Goal: Task Accomplishment & Management: Complete application form

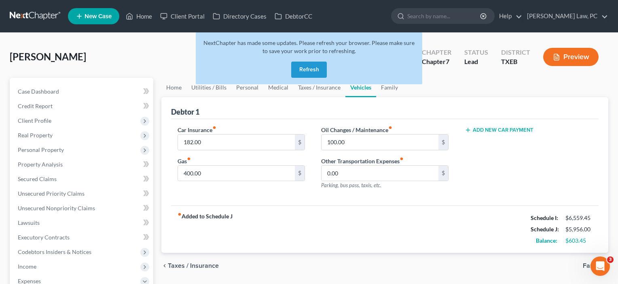
click at [93, 15] on span "New Case" at bounding box center [98, 16] width 27 height 6
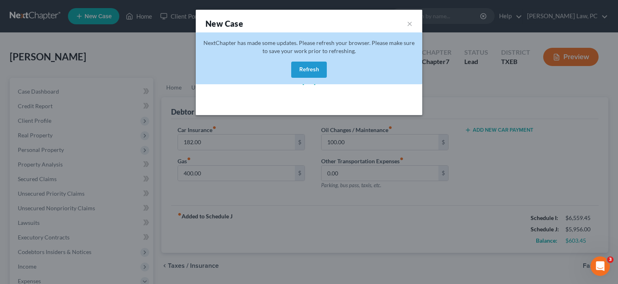
select select "79"
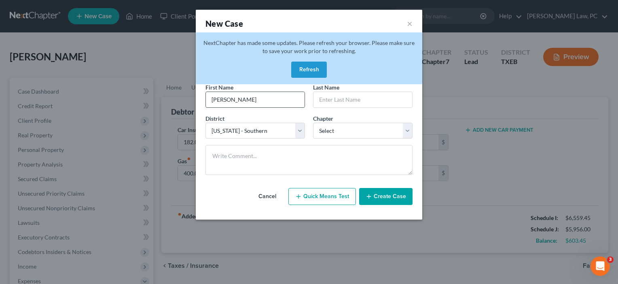
type input "[PERSON_NAME]"
select select "80"
select select "0"
click at [384, 198] on button "Create Case" at bounding box center [385, 196] width 53 height 17
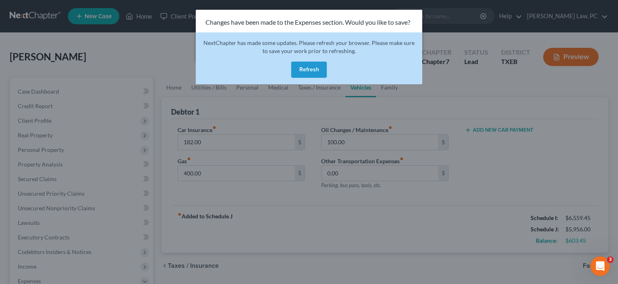
click at [305, 67] on button "Refresh" at bounding box center [309, 69] width 36 height 16
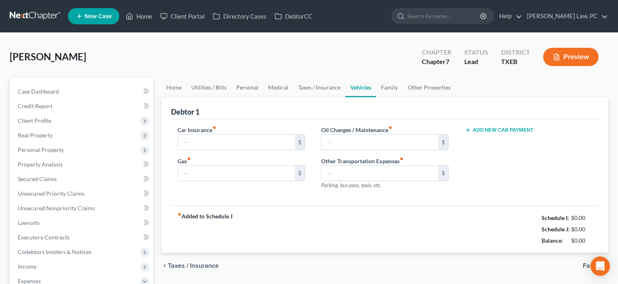
type input "182.00"
type input "400.00"
type input "100.00"
type input "0.00"
click at [105, 14] on span "New Case" at bounding box center [98, 16] width 27 height 6
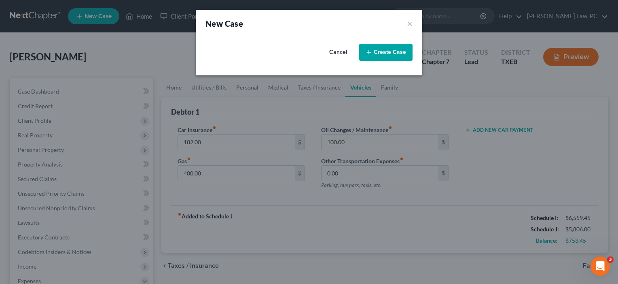
select select "79"
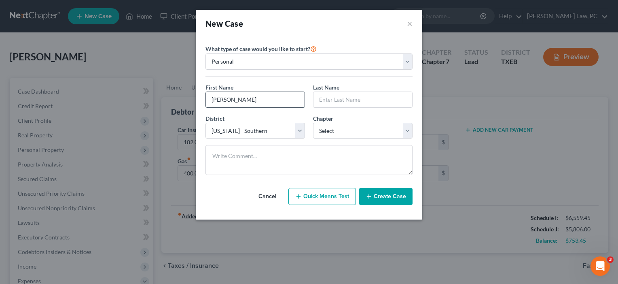
type input "[PERSON_NAME]"
select select "0"
click at [389, 196] on button "Create Case" at bounding box center [385, 196] width 53 height 17
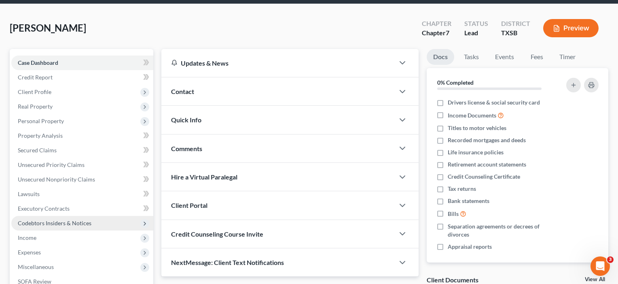
scroll to position [32, 0]
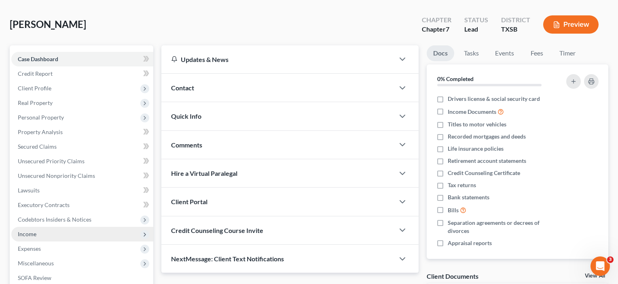
click at [37, 233] on span "Income" at bounding box center [82, 233] width 142 height 15
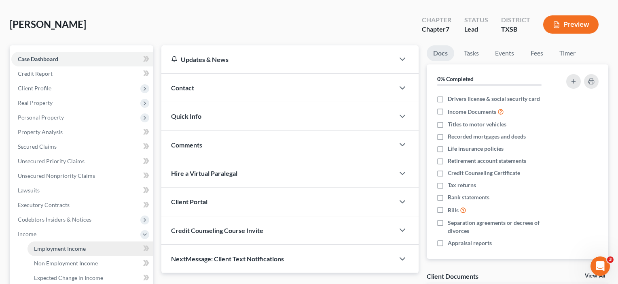
click at [63, 249] on span "Employment Income" at bounding box center [60, 248] width 52 height 7
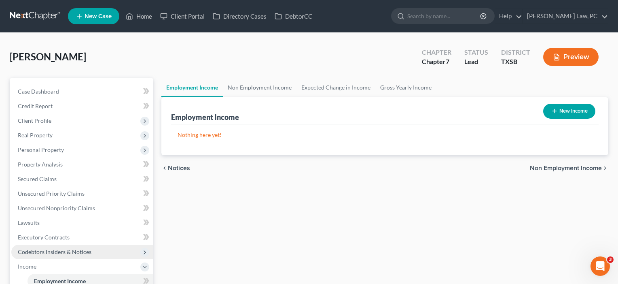
scroll to position [9, 0]
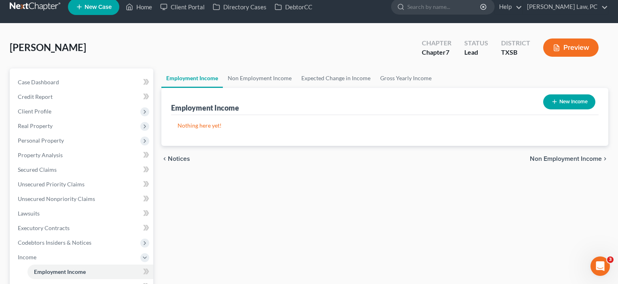
click at [567, 99] on button "New Income" at bounding box center [569, 101] width 52 height 15
select select "0"
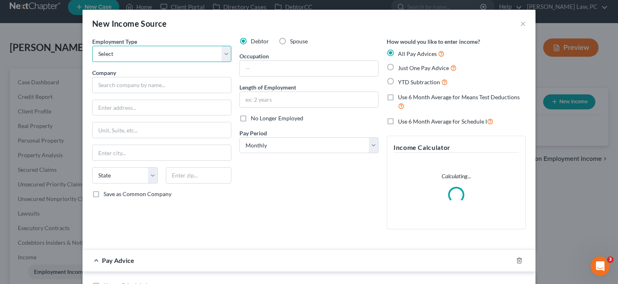
select select "0"
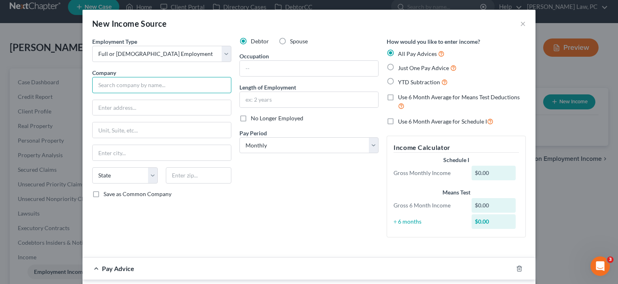
click at [138, 89] on input "text" at bounding box center [161, 85] width 139 height 16
type input "i"
type input "Mindset Care Inc."
click at [401, 66] on span "Just One Pay Advice" at bounding box center [423, 67] width 51 height 7
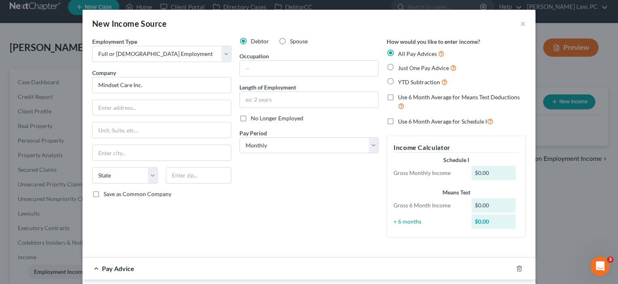
click at [401, 66] on input "Just One Pay Advice" at bounding box center [403, 65] width 5 height 5
radio input "true"
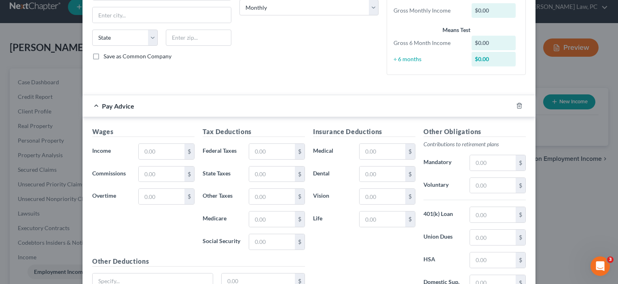
scroll to position [155, 0]
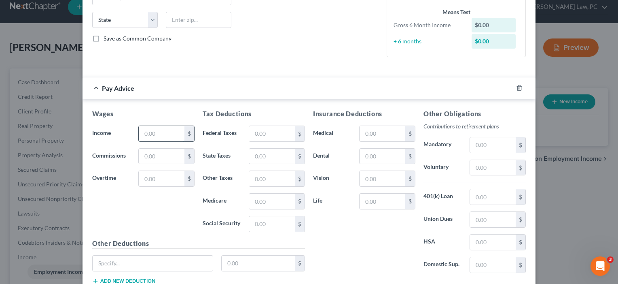
click at [159, 135] on input "text" at bounding box center [162, 133] width 46 height 15
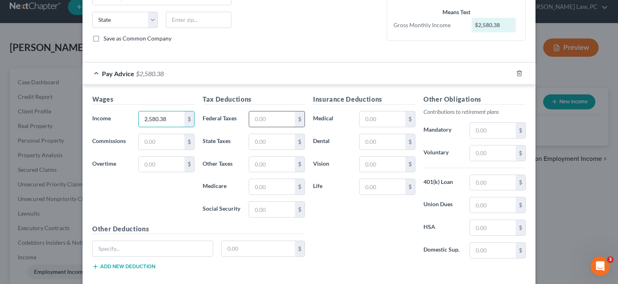
type input "2,580.38"
click at [264, 120] on input "text" at bounding box center [272, 118] width 46 height 15
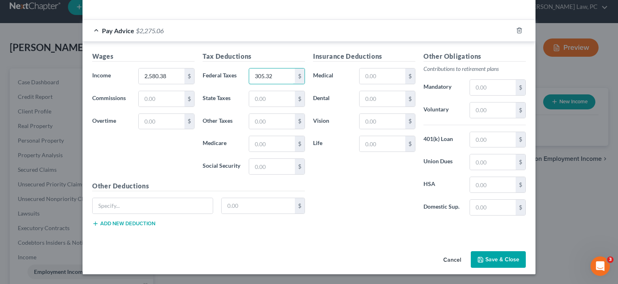
scroll to position [198, 0]
type input "305.32"
click at [493, 255] on button "Save & Close" at bounding box center [498, 259] width 55 height 17
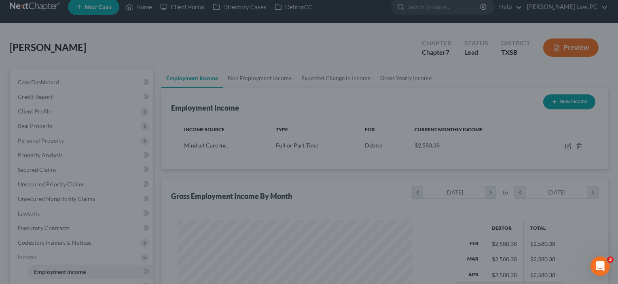
scroll to position [145, 252]
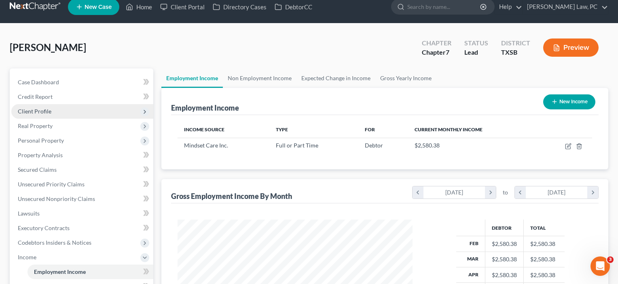
click at [42, 108] on span "Client Profile" at bounding box center [35, 111] width 34 height 7
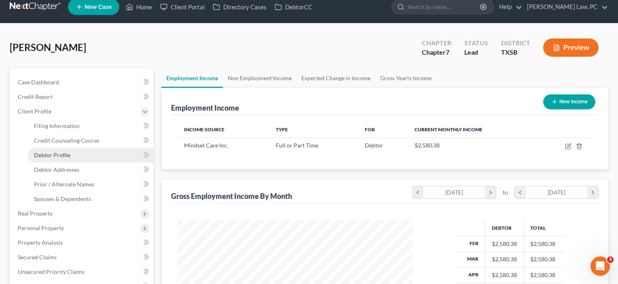
click at [55, 157] on span "Debtor Profile" at bounding box center [52, 154] width 36 height 7
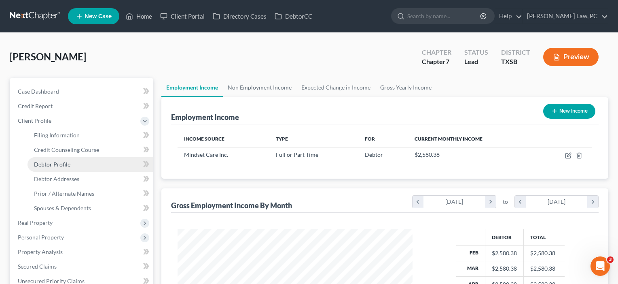
select select "0"
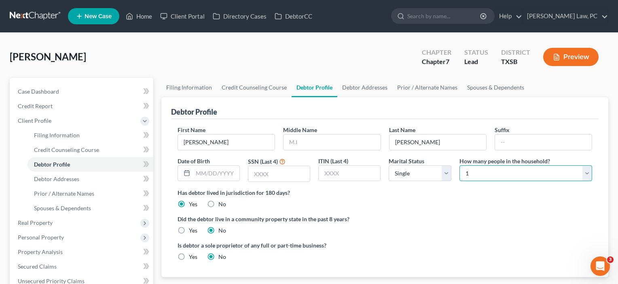
select select "2"
select select "3"
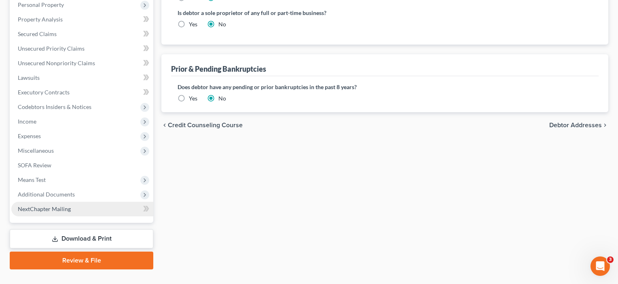
scroll to position [235, 0]
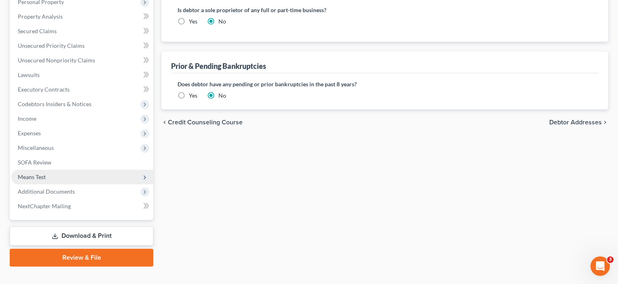
click at [50, 178] on span "Means Test" at bounding box center [82, 176] width 142 height 15
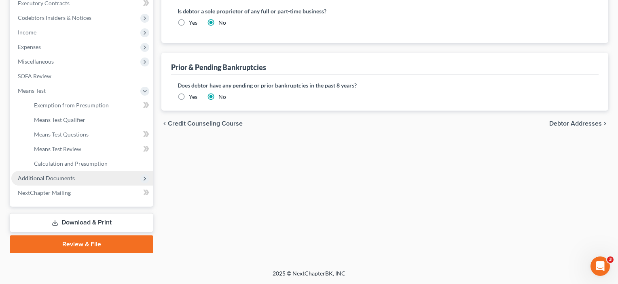
scroll to position [234, 0]
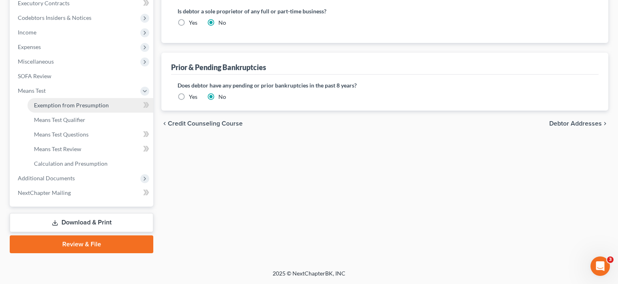
click at [71, 105] on span "Exemption from Presumption" at bounding box center [71, 105] width 75 height 7
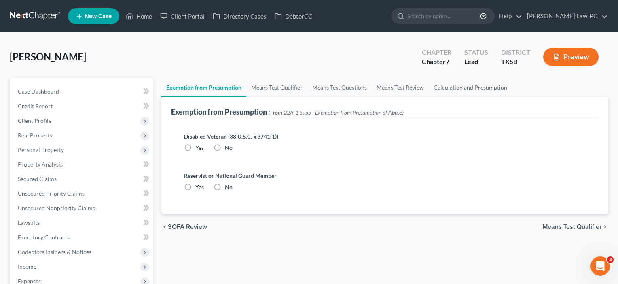
click at [225, 146] on label "No" at bounding box center [229, 148] width 8 height 8
click at [228, 146] on input "No" at bounding box center [230, 146] width 5 height 5
radio input "true"
click at [225, 187] on label "No" at bounding box center [229, 187] width 8 height 8
click at [228, 187] on input "No" at bounding box center [230, 185] width 5 height 5
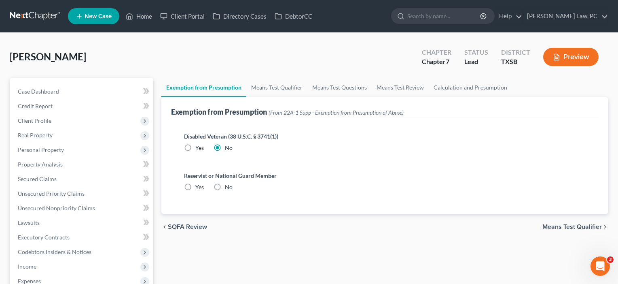
radio input "true"
click at [46, 120] on span "Client Profile" at bounding box center [35, 120] width 34 height 7
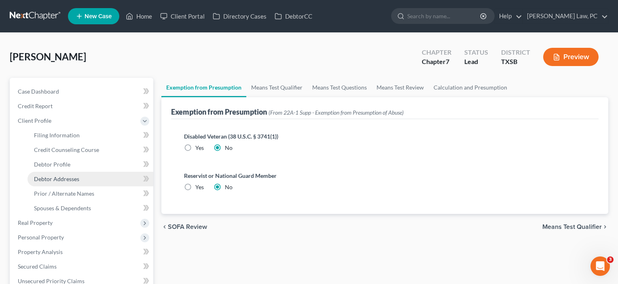
click at [56, 180] on span "Debtor Addresses" at bounding box center [56, 178] width 45 height 7
select select "0"
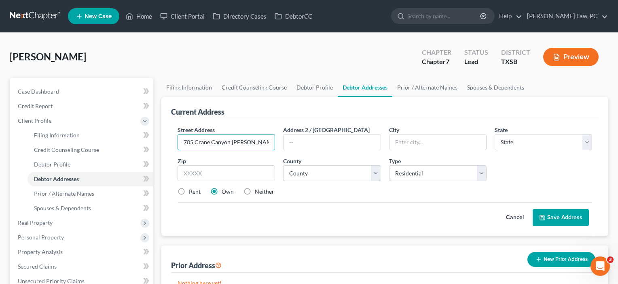
type input "705 Crane Canyon Plance"
click at [189, 192] on label "Rent" at bounding box center [195, 191] width 12 height 8
click at [192, 192] on input "Rent" at bounding box center [194, 189] width 5 height 5
radio input "true"
type input "78665"
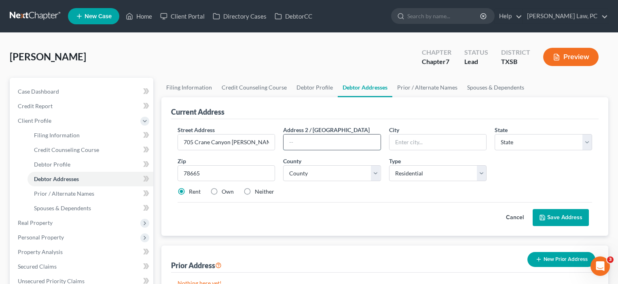
type input "Sandy"
select select "45"
drag, startPoint x: 415, startPoint y: 143, endPoint x: 374, endPoint y: 142, distance: 40.5
type input "Round Ro"
click at [242, 143] on input "705 Crane Canyon Plance" at bounding box center [226, 141] width 97 height 15
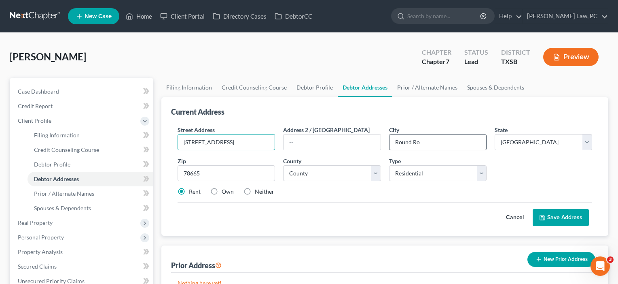
type input "705 Crane Canyon Place"
click at [421, 145] on input "Round Ro" at bounding box center [437, 141] width 97 height 15
type input "Round Rock"
click at [337, 140] on input "text" at bounding box center [332, 141] width 97 height 15
select select "245"
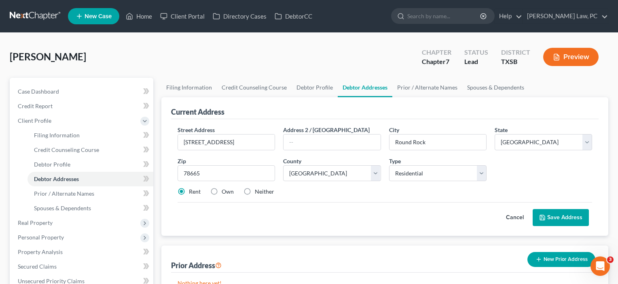
click at [557, 215] on button "Save Address" at bounding box center [561, 217] width 56 height 17
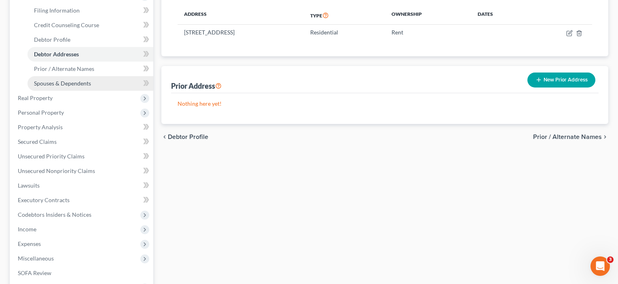
scroll to position [159, 0]
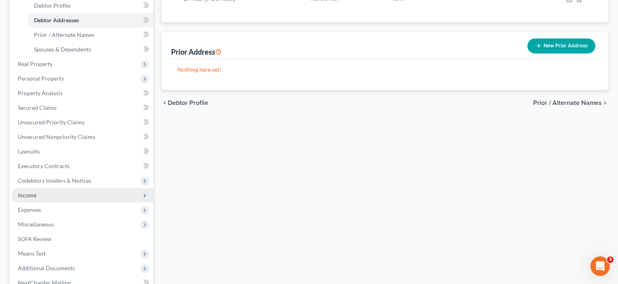
click at [30, 197] on span "Income" at bounding box center [27, 194] width 19 height 7
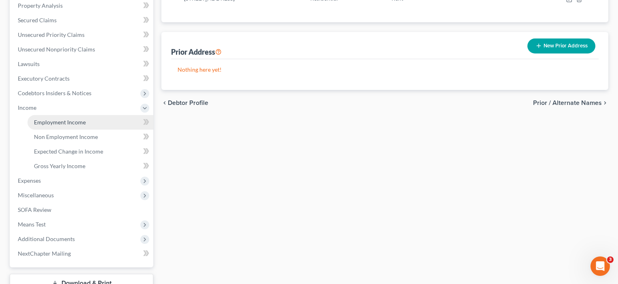
click at [68, 123] on span "Employment Income" at bounding box center [60, 122] width 52 height 7
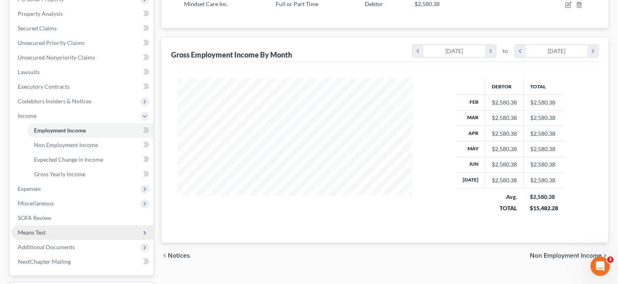
scroll to position [218, 0]
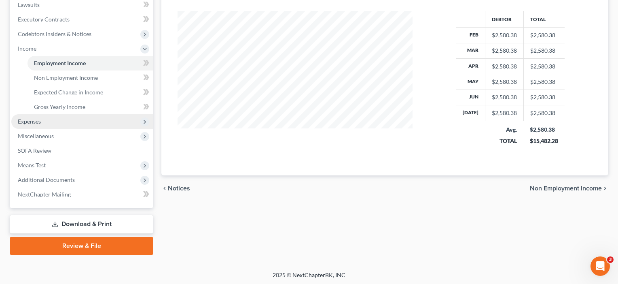
click at [36, 125] on span "Expenses" at bounding box center [82, 121] width 142 height 15
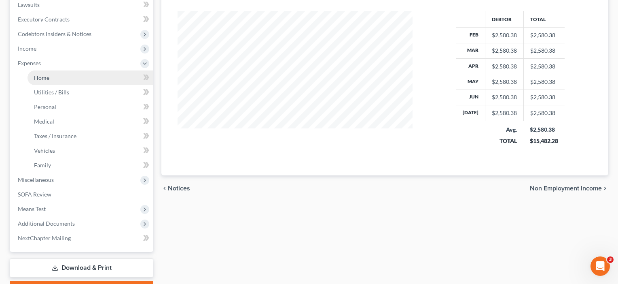
click at [53, 77] on link "Home" at bounding box center [91, 77] width 126 height 15
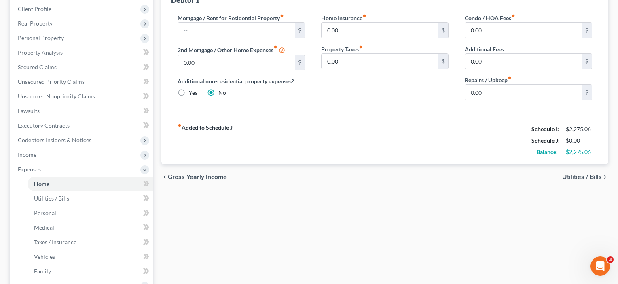
scroll to position [195, 0]
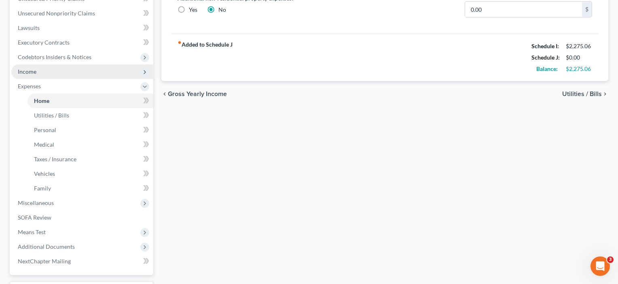
click at [31, 70] on span "Income" at bounding box center [27, 71] width 19 height 7
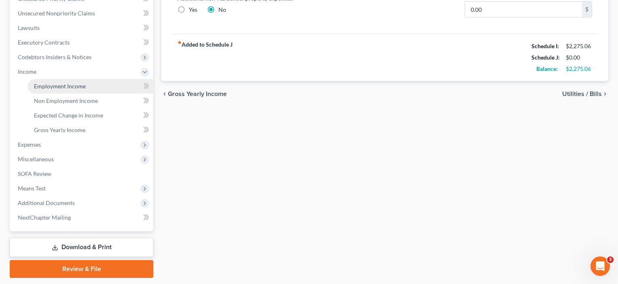
click at [54, 89] on span "Employment Income" at bounding box center [60, 86] width 52 height 7
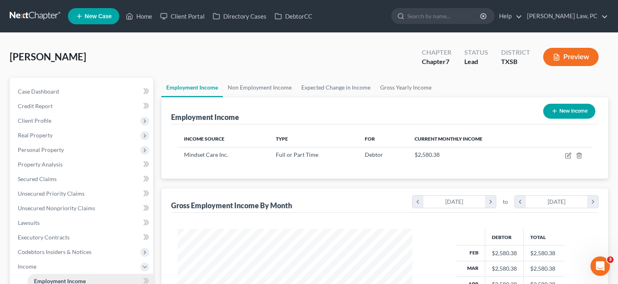
scroll to position [145, 252]
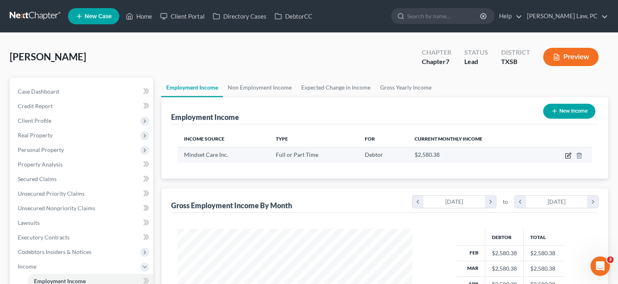
click at [567, 155] on icon "button" at bounding box center [568, 155] width 6 height 6
select select "0"
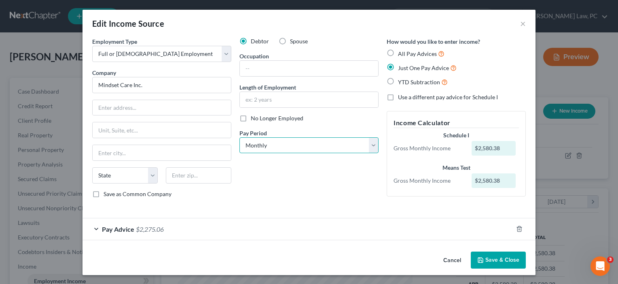
select select "2"
click at [506, 260] on button "Save & Close" at bounding box center [498, 259] width 55 height 17
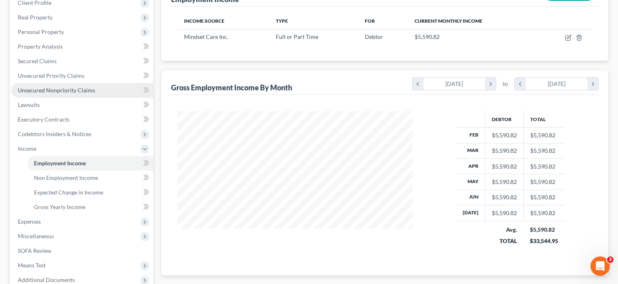
scroll to position [123, 0]
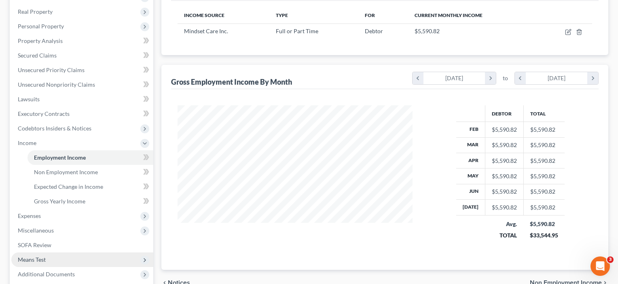
click at [38, 258] on span "Means Test" at bounding box center [32, 259] width 28 height 7
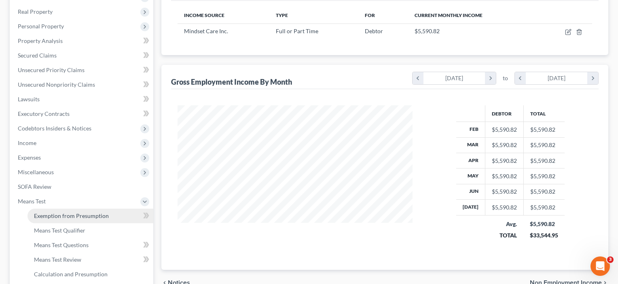
click at [56, 214] on span "Exemption from Presumption" at bounding box center [71, 215] width 75 height 7
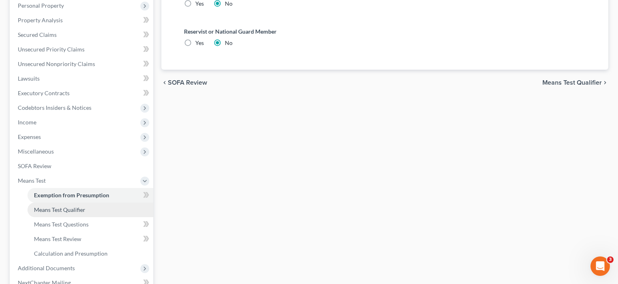
click at [51, 210] on span "Means Test Qualifier" at bounding box center [59, 209] width 51 height 7
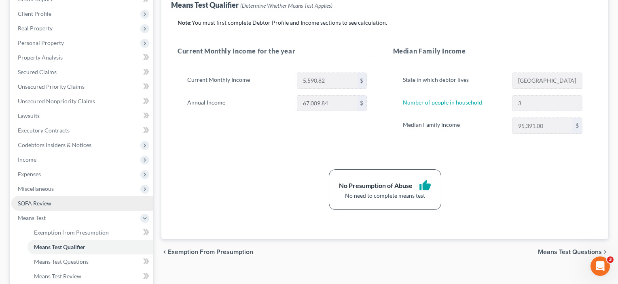
scroll to position [107, 0]
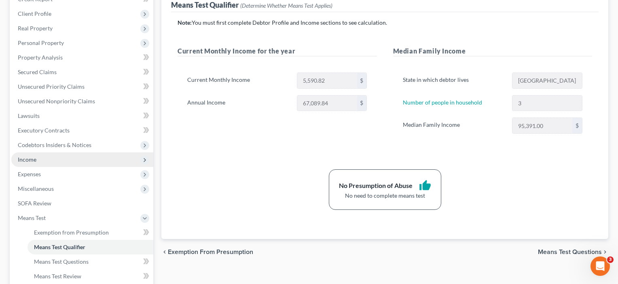
click at [34, 161] on span "Income" at bounding box center [27, 159] width 19 height 7
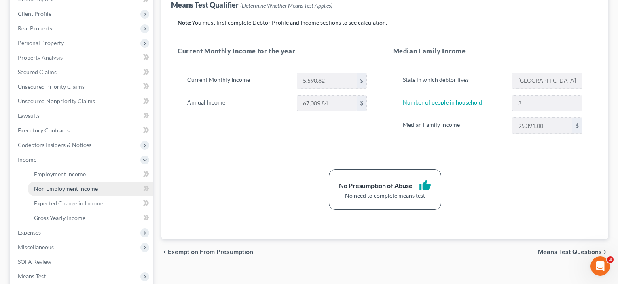
click at [54, 187] on span "Non Employment Income" at bounding box center [66, 188] width 64 height 7
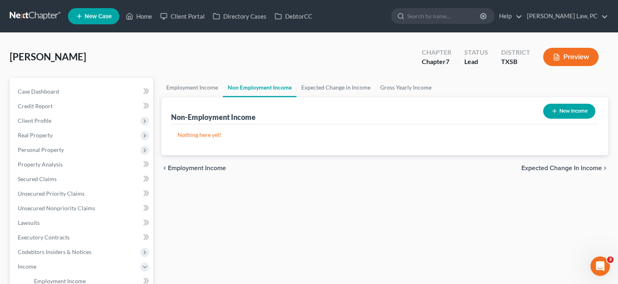
click at [577, 107] on button "New Income" at bounding box center [569, 111] width 52 height 15
select select "0"
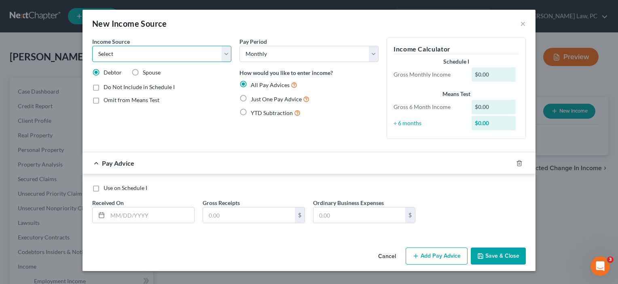
select select "7"
click at [271, 97] on span "Just One Pay Advice" at bounding box center [276, 98] width 51 height 7
click at [259, 97] on input "Just One Pay Advice" at bounding box center [256, 96] width 5 height 5
radio input "true"
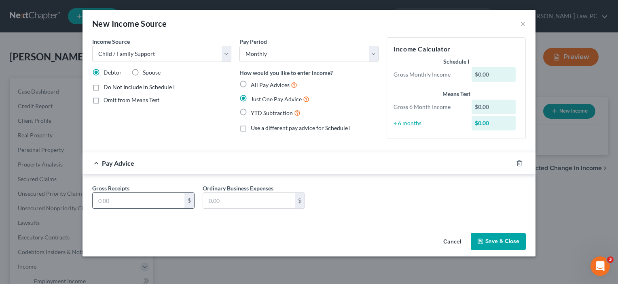
click at [137, 201] on input "text" at bounding box center [139, 200] width 92 height 15
type input "1,850"
click at [497, 238] on button "Save & Close" at bounding box center [498, 241] width 55 height 17
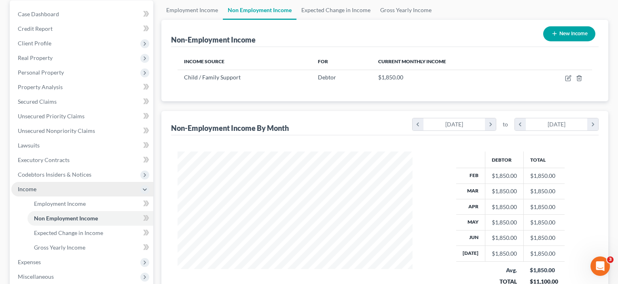
scroll to position [106, 0]
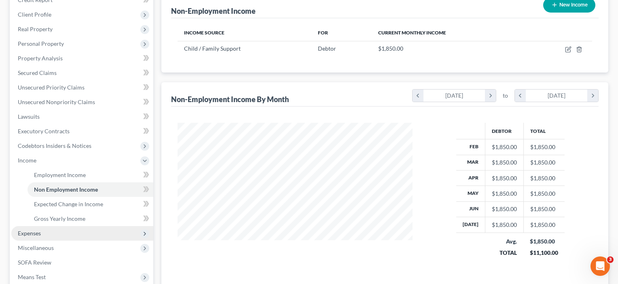
click at [33, 232] on span "Expenses" at bounding box center [29, 232] width 23 height 7
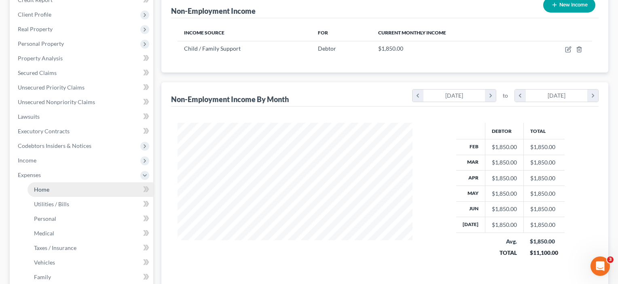
click at [44, 190] on span "Home" at bounding box center [41, 189] width 15 height 7
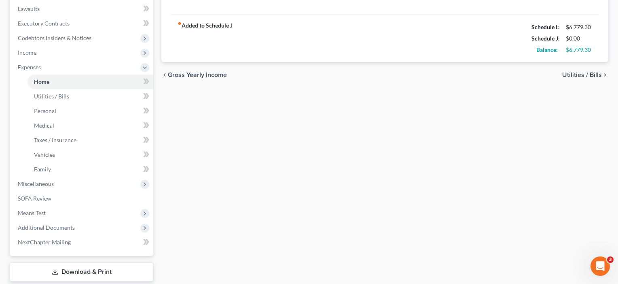
scroll to position [214, 0]
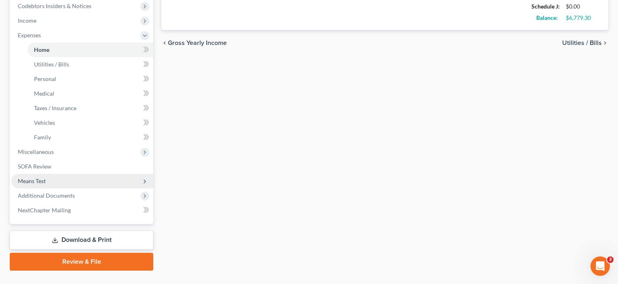
click at [42, 181] on span "Means Test" at bounding box center [32, 180] width 28 height 7
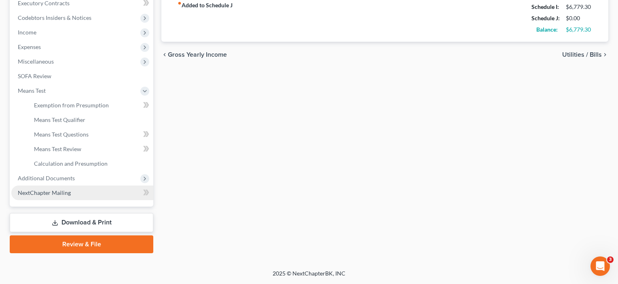
scroll to position [234, 0]
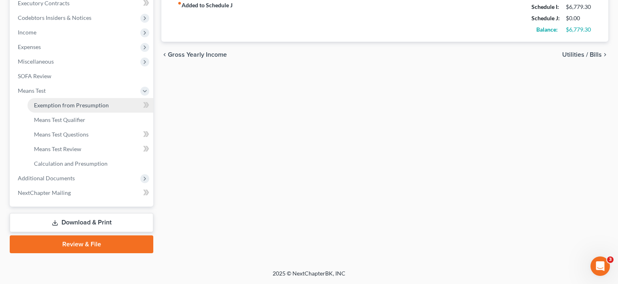
click at [53, 105] on span "Exemption from Presumption" at bounding box center [71, 105] width 75 height 7
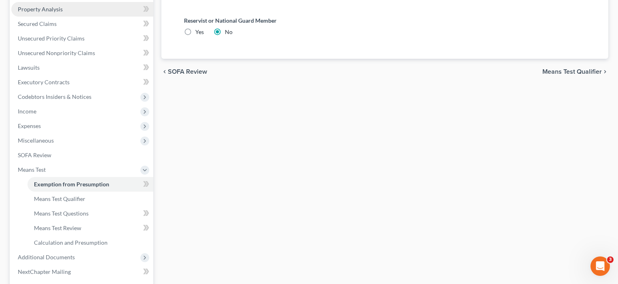
scroll to position [221, 0]
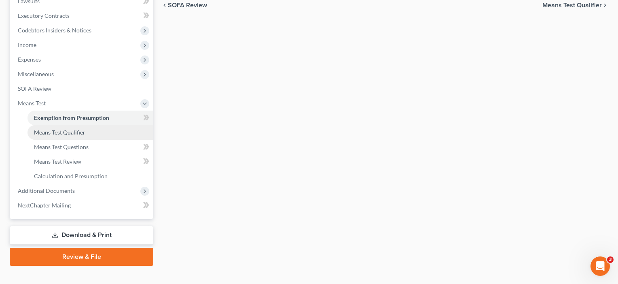
click at [62, 132] on span "Means Test Qualifier" at bounding box center [59, 132] width 51 height 7
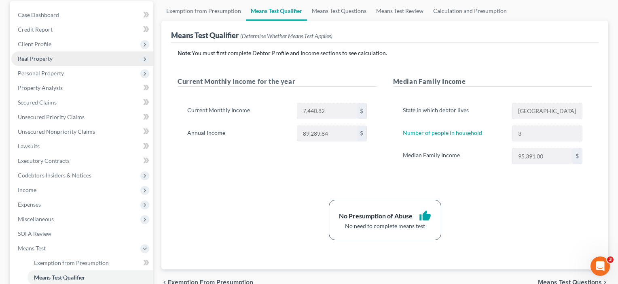
scroll to position [147, 0]
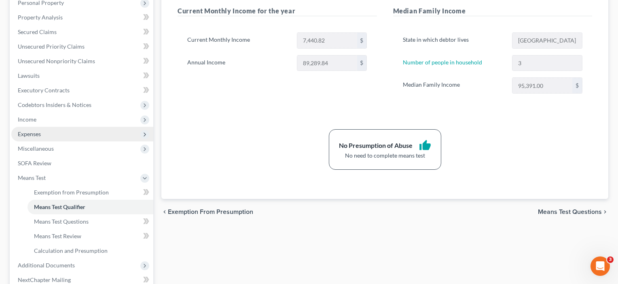
click at [35, 138] on span "Expenses" at bounding box center [82, 134] width 142 height 15
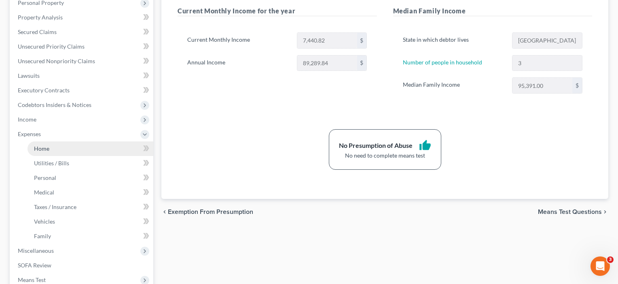
click at [41, 147] on span "Home" at bounding box center [41, 148] width 15 height 7
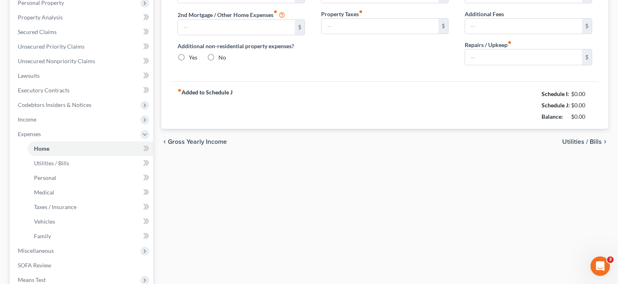
scroll to position [49, 0]
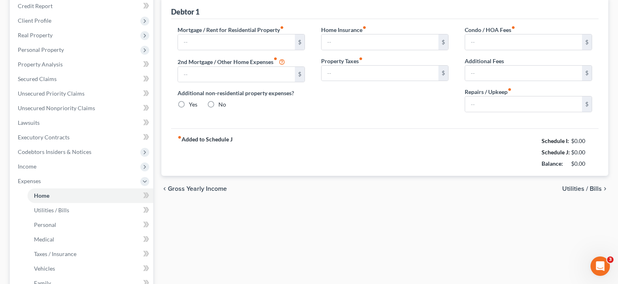
type input "0.00"
radio input "true"
type input "0.00"
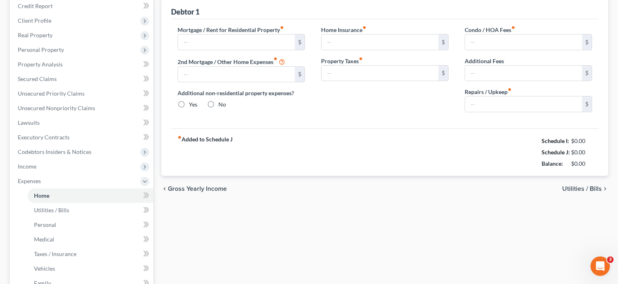
type input "0.00"
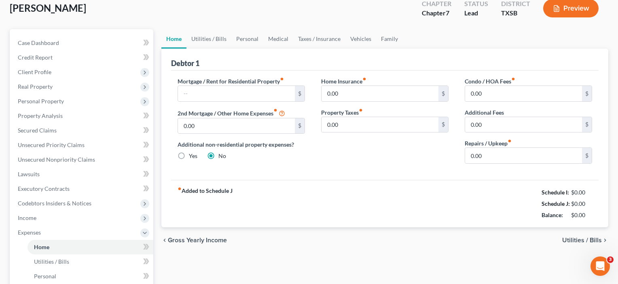
scroll to position [0, 0]
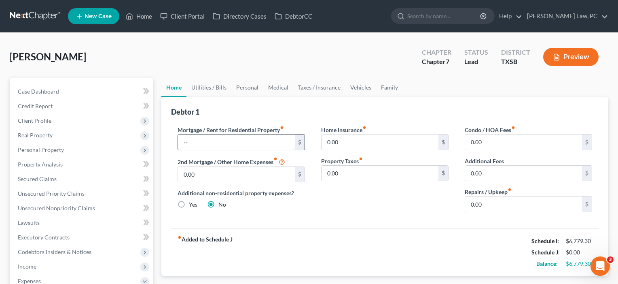
click at [191, 146] on input "text" at bounding box center [236, 141] width 117 height 15
type input "2,200"
drag, startPoint x: 347, startPoint y: 140, endPoint x: 311, endPoint y: 139, distance: 36.0
click at [311, 139] on div "Mortgage / Rent for Residential Property fiber_manual_record 2,200 $ 2nd Mortga…" at bounding box center [384, 171] width 431 height 93
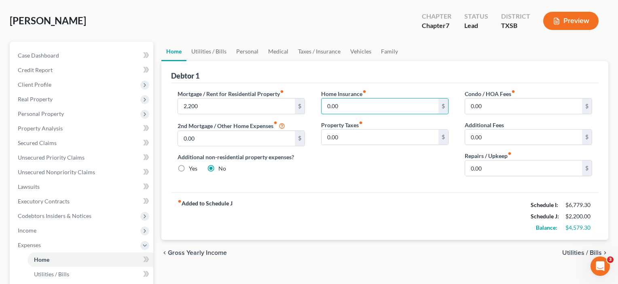
scroll to position [53, 0]
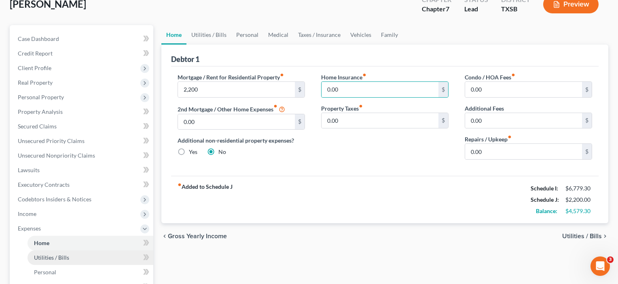
click at [66, 260] on span "Utilities / Bills" at bounding box center [51, 257] width 35 height 7
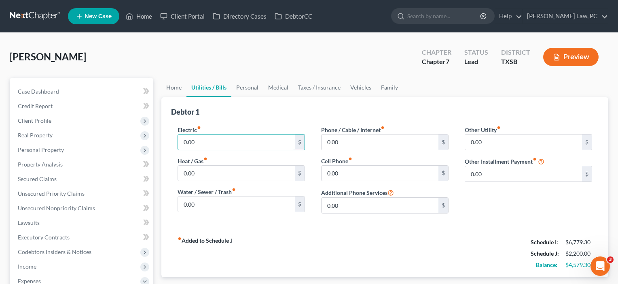
drag, startPoint x: 200, startPoint y: 141, endPoint x: 168, endPoint y: 138, distance: 32.1
click at [168, 138] on div "Debtor 1 Electric fiber_manual_record 0.00 $ Heat / Gas fiber_manual_record 0.0…" at bounding box center [384, 187] width 447 height 180
type input "180"
type input "100"
click at [205, 203] on input "0.00" at bounding box center [236, 203] width 117 height 15
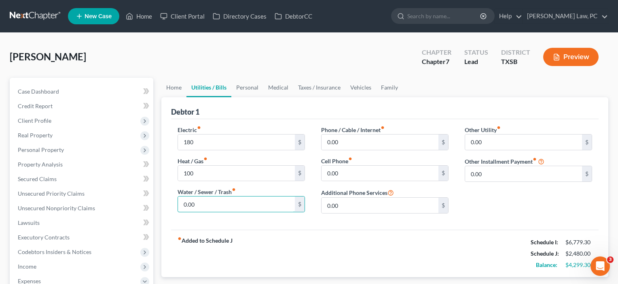
drag, startPoint x: 205, startPoint y: 203, endPoint x: 167, endPoint y: 200, distance: 38.6
click at [167, 200] on div "Debtor 1 Electric fiber_manual_record 180 $ Heat / Gas fiber_manual_record 100 …" at bounding box center [384, 187] width 447 height 180
type input "100"
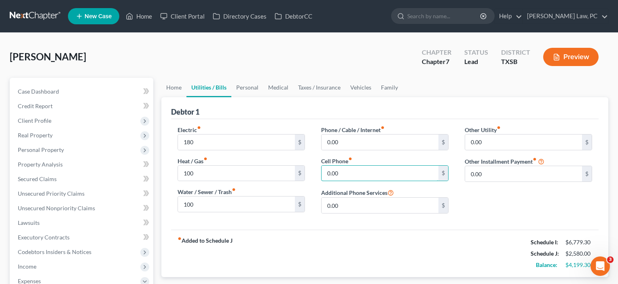
drag, startPoint x: 356, startPoint y: 176, endPoint x: 318, endPoint y: 173, distance: 38.1
click at [318, 173] on div "Phone / Cable / Internet fiber_manual_record 0.00 $ Cell Phone fiber_manual_rec…" at bounding box center [385, 172] width 144 height 94
drag, startPoint x: 343, startPoint y: 171, endPoint x: 296, endPoint y: 167, distance: 46.3
click at [296, 167] on div "Electric fiber_manual_record 180 $ Heat / Gas fiber_manual_record 100 $ Water /…" at bounding box center [384, 172] width 431 height 94
type input "181"
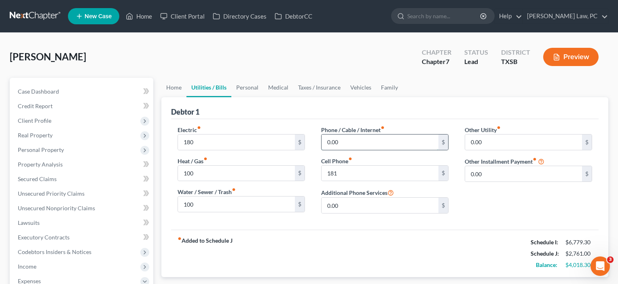
drag, startPoint x: 351, startPoint y: 144, endPoint x: 324, endPoint y: 139, distance: 27.9
click at [324, 139] on input "0.00" at bounding box center [380, 141] width 117 height 15
type input "71"
click at [490, 177] on input "0.00" at bounding box center [523, 173] width 117 height 15
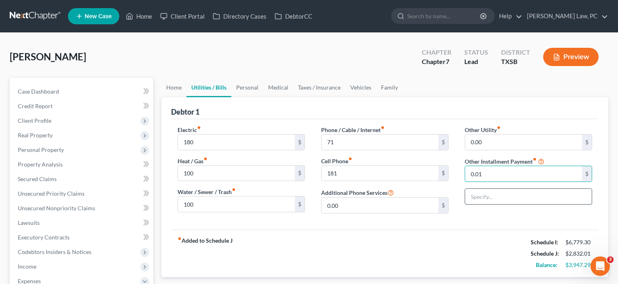
type input "0.01"
click at [513, 199] on input "text" at bounding box center [528, 195] width 127 height 15
type input "Subscriptions"
drag, startPoint x: 499, startPoint y: 173, endPoint x: 441, endPoint y: 169, distance: 57.5
click at [441, 169] on div "Electric fiber_manual_record 180 $ Heat / Gas fiber_manual_record 100 $ Water /…" at bounding box center [384, 172] width 431 height 94
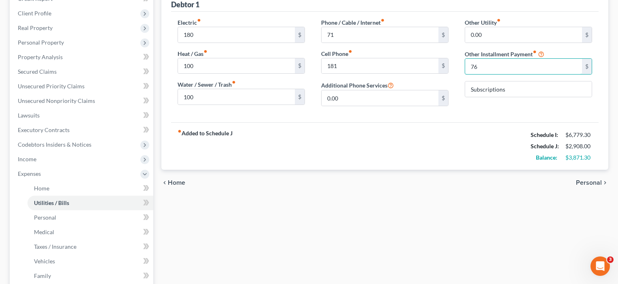
scroll to position [129, 0]
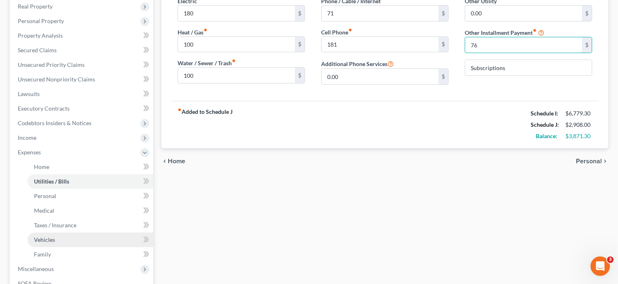
type input "76"
click at [53, 238] on span "Vehicles" at bounding box center [44, 239] width 21 height 7
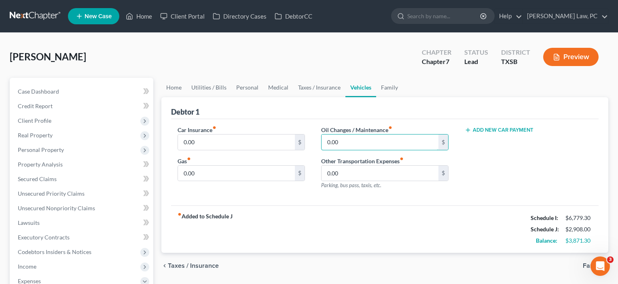
drag, startPoint x: 346, startPoint y: 142, endPoint x: 320, endPoint y: 141, distance: 25.5
click at [320, 141] on div "Oil Changes / Maintenance fiber_manual_record 0.00 $ Other Transportation Expen…" at bounding box center [385, 160] width 144 height 70
type input "375"
click at [511, 132] on button "Add New Car Payment" at bounding box center [499, 130] width 69 height 6
click at [487, 141] on input "text" at bounding box center [518, 141] width 106 height 15
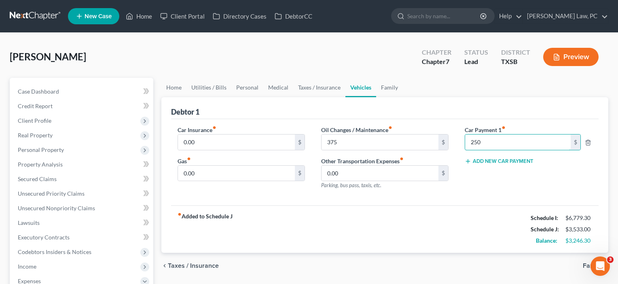
type input "250"
click at [412, 205] on div "fiber_manual_record Added to Schedule J Schedule I: $6,779.30 Schedule J: $3,53…" at bounding box center [385, 228] width 428 height 47
type input "375"
click at [201, 172] on input "0.00" at bounding box center [236, 172] width 117 height 15
drag, startPoint x: 201, startPoint y: 171, endPoint x: 176, endPoint y: 169, distance: 25.2
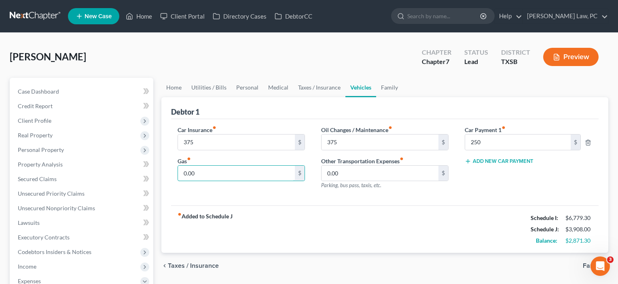
click at [176, 169] on div "Car Insurance fiber_manual_record 375 $ Gas fiber_manual_record 0.00 $" at bounding box center [241, 160] width 144 height 70
type input "200"
click at [279, 206] on div "fiber_manual_record Added to Schedule J Schedule I: $6,779.30 Schedule J: $4,10…" at bounding box center [385, 228] width 428 height 47
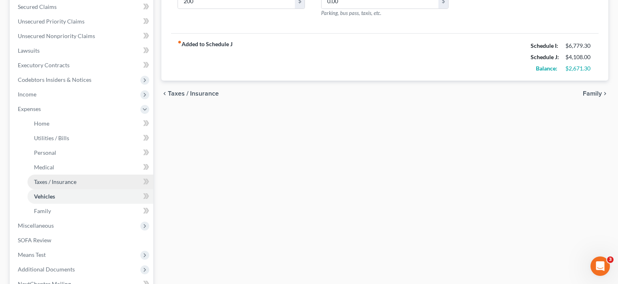
click at [38, 182] on span "Taxes / Insurance" at bounding box center [55, 181] width 42 height 7
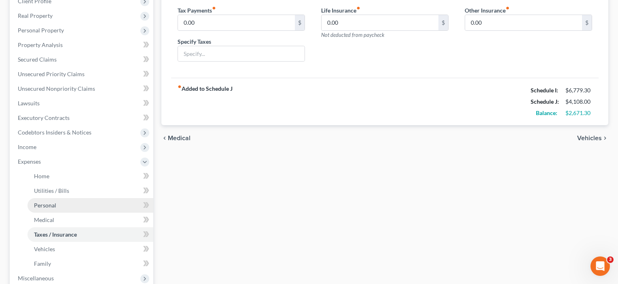
click at [34, 208] on link "Personal" at bounding box center [91, 205] width 126 height 15
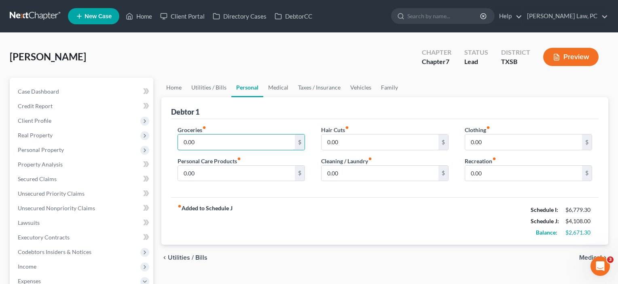
drag, startPoint x: 211, startPoint y: 141, endPoint x: 163, endPoint y: 141, distance: 48.1
click at [163, 141] on div "Debtor 1 Groceries fiber_manual_record 0.00 $ Personal Care Products fiber_manu…" at bounding box center [384, 171] width 447 height 148
type input "800"
drag, startPoint x: 350, startPoint y: 143, endPoint x: 299, endPoint y: 139, distance: 51.1
click at [299, 139] on div "Groceries fiber_manual_record 800 $ Personal Care Products fiber_manual_record …" at bounding box center [384, 156] width 431 height 62
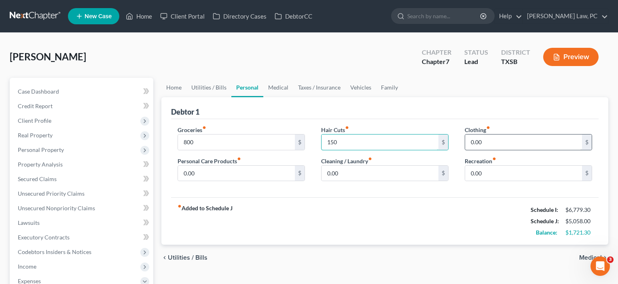
type input "150"
drag, startPoint x: 489, startPoint y: 143, endPoint x: 434, endPoint y: 140, distance: 55.5
click at [434, 140] on div "Groceries fiber_manual_record 800 $ Personal Care Products fiber_manual_record …" at bounding box center [384, 156] width 431 height 62
type input "200"
drag, startPoint x: 502, startPoint y: 172, endPoint x: 459, endPoint y: 168, distance: 43.4
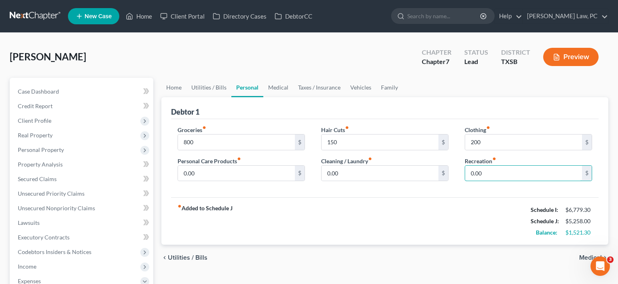
click at [459, 168] on div "Clothing fiber_manual_record 200 $ Recreation fiber_manual_record 0.00 $" at bounding box center [529, 156] width 144 height 62
type input "100"
drag, startPoint x: 348, startPoint y: 175, endPoint x: 301, endPoint y: 175, distance: 47.3
click at [301, 175] on div "Groceries fiber_manual_record 800 $ Personal Care Products fiber_manual_record …" at bounding box center [384, 156] width 431 height 62
type input "40"
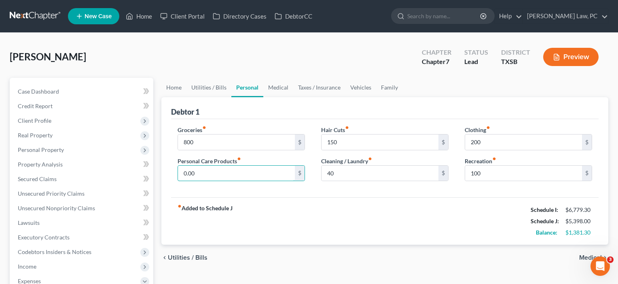
drag, startPoint x: 205, startPoint y: 176, endPoint x: 159, endPoint y: 174, distance: 46.2
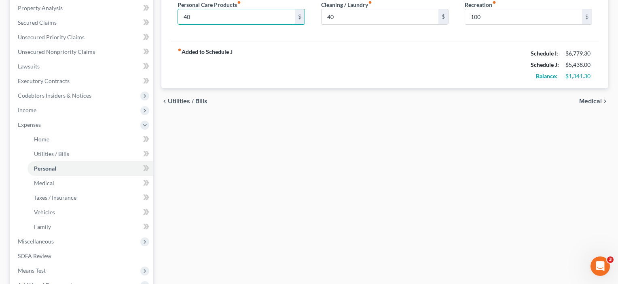
scroll to position [180, 0]
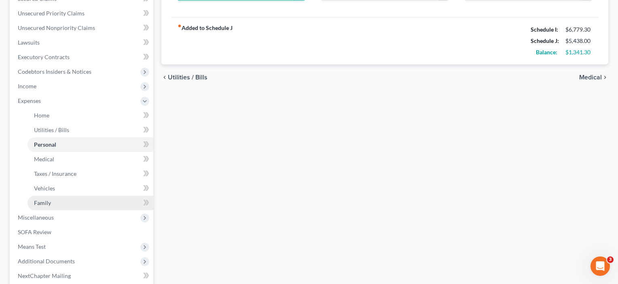
type input "40"
click at [52, 203] on link "Family" at bounding box center [91, 202] width 126 height 15
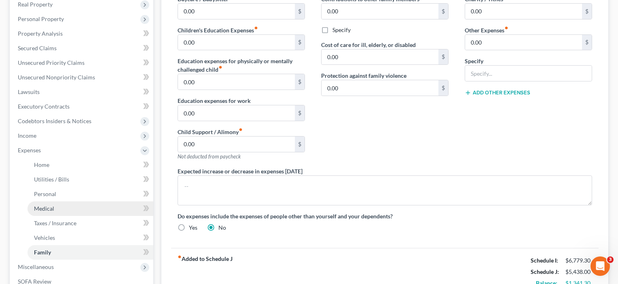
scroll to position [133, 0]
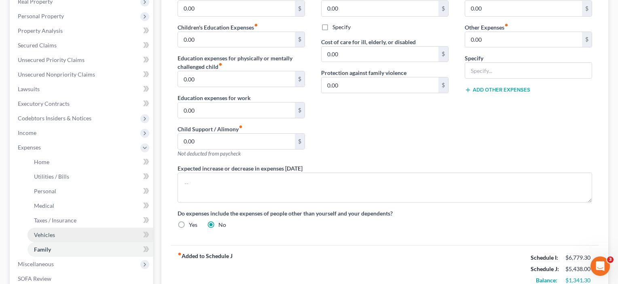
click at [38, 239] on link "Vehicles" at bounding box center [91, 234] width 126 height 15
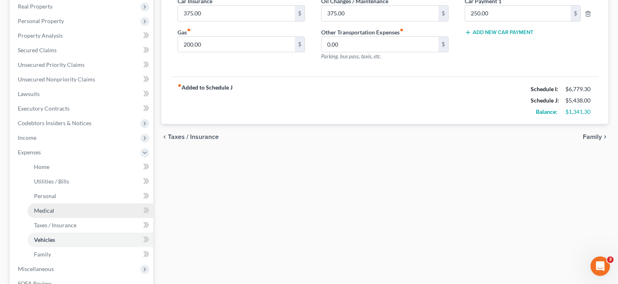
scroll to position [134, 0]
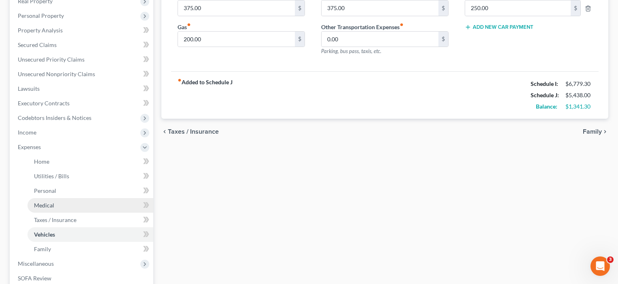
click at [50, 205] on span "Medical" at bounding box center [44, 204] width 20 height 7
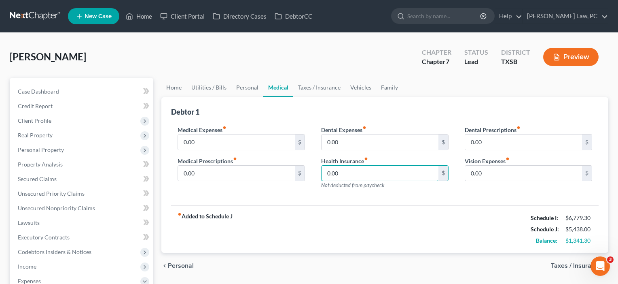
drag, startPoint x: 355, startPoint y: 173, endPoint x: 305, endPoint y: 170, distance: 49.8
click at [305, 170] on div "Medical Expenses fiber_manual_record 0.00 $ Medical Prescriptions fiber_manual_…" at bounding box center [384, 160] width 431 height 70
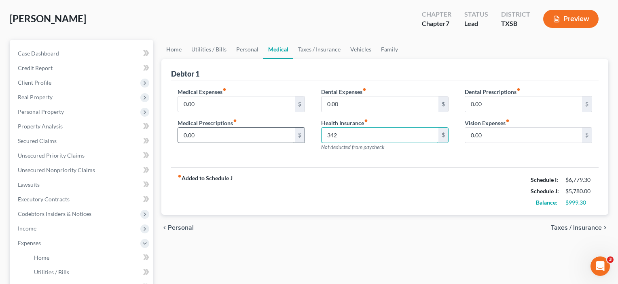
scroll to position [108, 0]
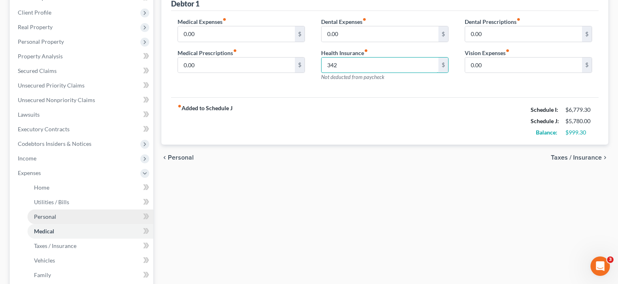
type input "342"
click at [59, 215] on link "Personal" at bounding box center [91, 216] width 126 height 15
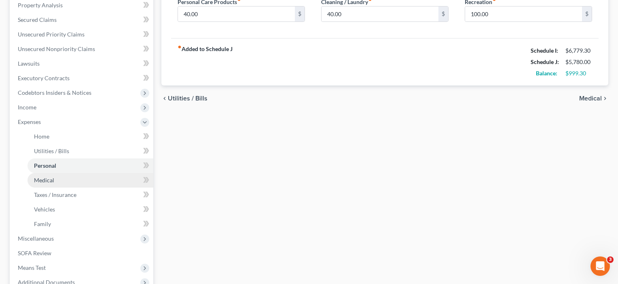
click at [42, 179] on span "Medical" at bounding box center [44, 179] width 20 height 7
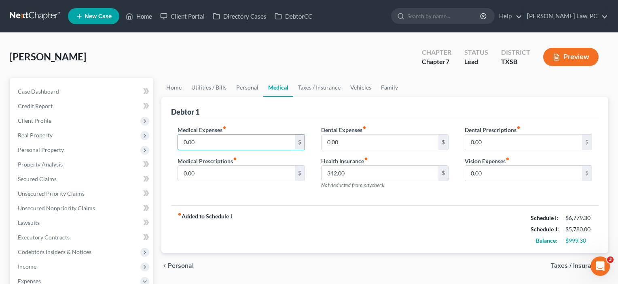
drag, startPoint x: 214, startPoint y: 143, endPoint x: 162, endPoint y: 139, distance: 52.7
click at [162, 139] on div "Debtor 1 Medical Expenses fiber_manual_record 0.00 $ Medical Prescriptions fibe…" at bounding box center [384, 175] width 447 height 156
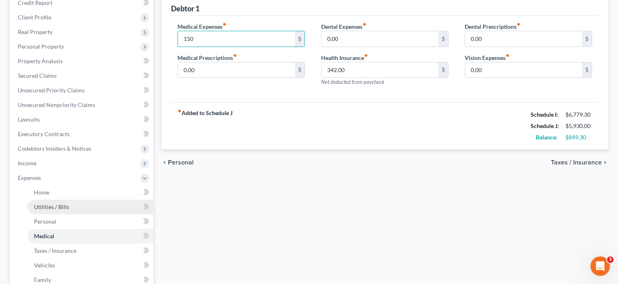
scroll to position [112, 0]
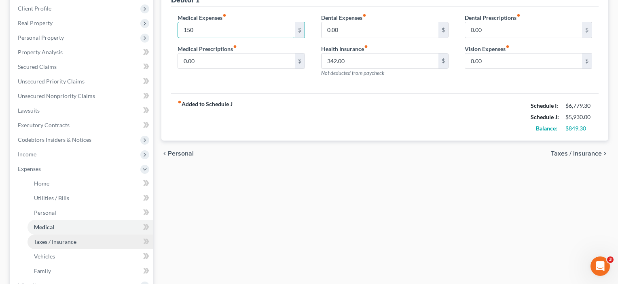
type input "150"
click at [47, 246] on link "Taxes / Insurance" at bounding box center [91, 241] width 126 height 15
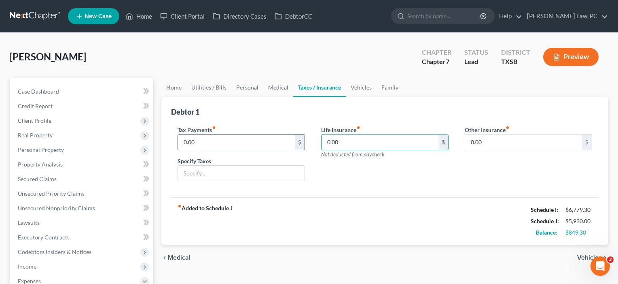
drag, startPoint x: 356, startPoint y: 147, endPoint x: 302, endPoint y: 142, distance: 54.4
click at [302, 142] on div "Tax Payments fiber_manual_record 0.00 $ Specify Taxes Life Insurance fiber_manu…" at bounding box center [384, 156] width 431 height 62
type input "91"
click at [344, 173] on div "Life Insurance fiber_manual_record 91 $ Not deducted from paycheck" at bounding box center [385, 156] width 144 height 62
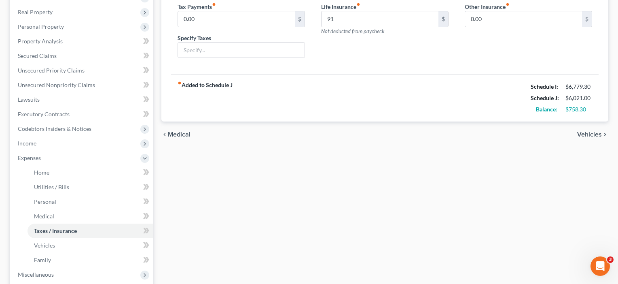
scroll to position [132, 0]
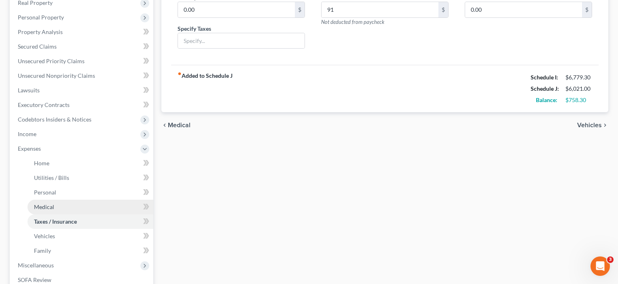
click at [51, 209] on span "Medical" at bounding box center [44, 206] width 20 height 7
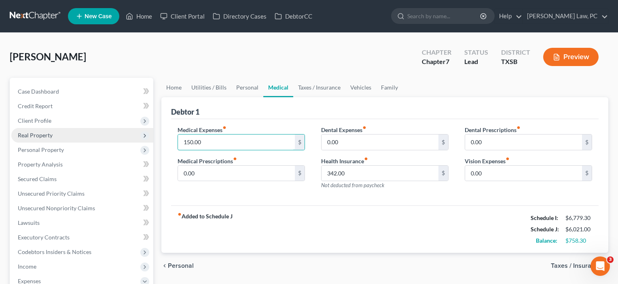
drag, startPoint x: 222, startPoint y: 138, endPoint x: 144, endPoint y: 135, distance: 78.5
drag, startPoint x: 194, startPoint y: 144, endPoint x: 175, endPoint y: 143, distance: 19.4
click at [175, 143] on div "Medical Expenses fiber_manual_record 100 $ Medical Prescriptions fiber_manual_r…" at bounding box center [241, 160] width 144 height 70
type input "150"
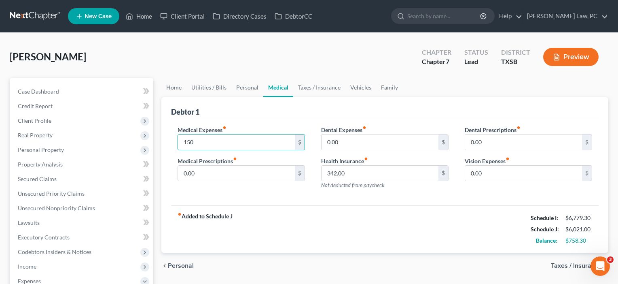
click at [252, 196] on div "Medical Expenses fiber_manual_record 150 $ Medical Prescriptions fiber_manual_r…" at bounding box center [385, 162] width 428 height 87
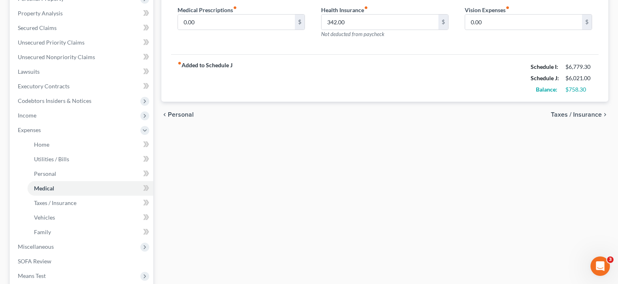
scroll to position [178, 0]
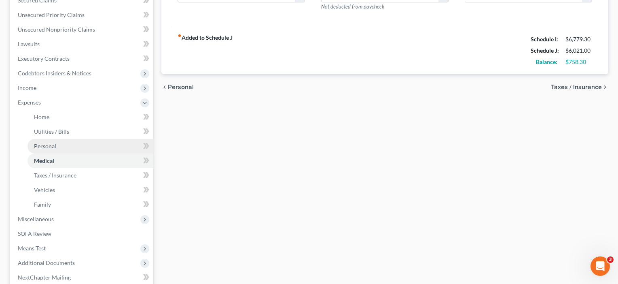
click at [53, 148] on span "Personal" at bounding box center [45, 145] width 22 height 7
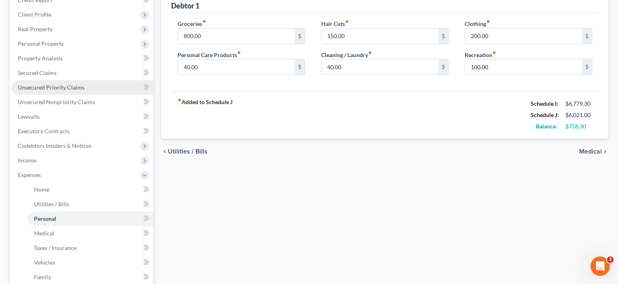
scroll to position [127, 0]
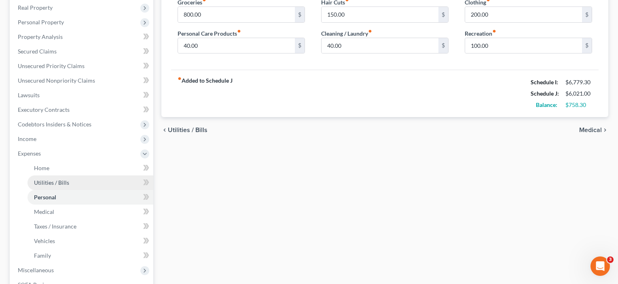
click at [42, 181] on span "Utilities / Bills" at bounding box center [51, 182] width 35 height 7
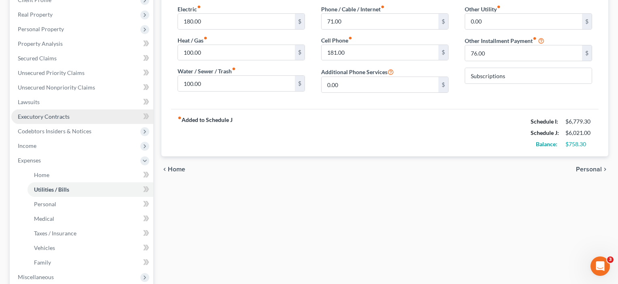
scroll to position [122, 0]
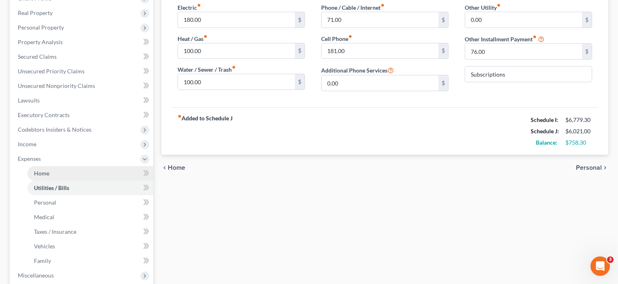
click at [44, 174] on span "Home" at bounding box center [41, 172] width 15 height 7
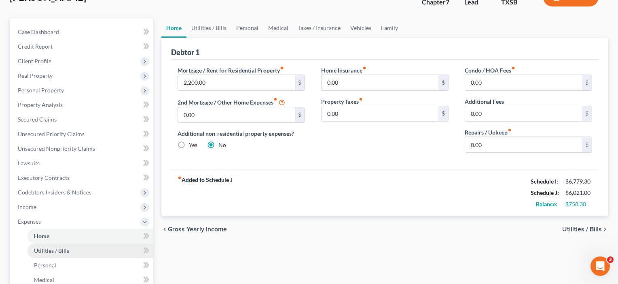
click at [42, 248] on span "Utilities / Bills" at bounding box center [51, 250] width 35 height 7
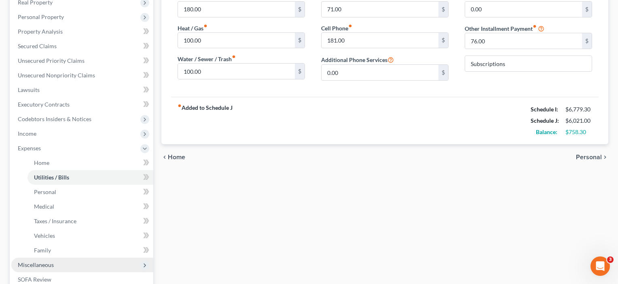
scroll to position [206, 0]
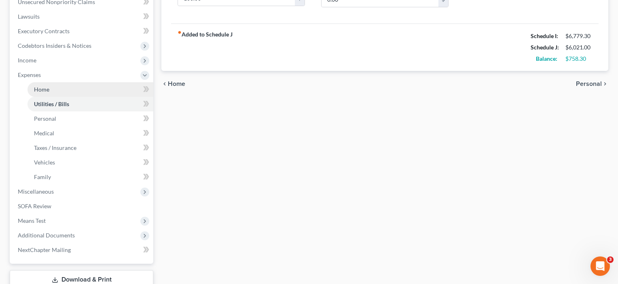
click at [54, 88] on link "Home" at bounding box center [91, 89] width 126 height 15
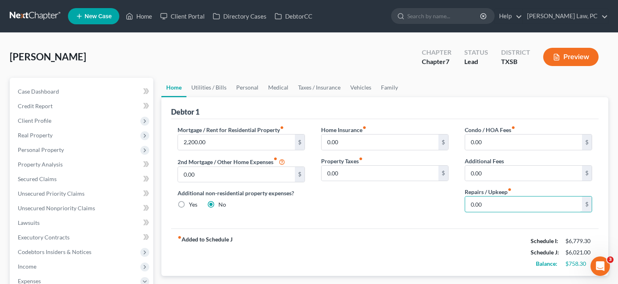
drag, startPoint x: 493, startPoint y: 208, endPoint x: 432, endPoint y: 207, distance: 60.7
click at [432, 207] on div "Mortgage / Rent for Residential Property fiber_manual_record 2,200.00 $ 2nd Mor…" at bounding box center [384, 171] width 431 height 93
type input "160"
click at [412, 221] on div "Mortgage / Rent for Residential Property fiber_manual_record 2,200.00 $ 2nd Mor…" at bounding box center [385, 173] width 428 height 109
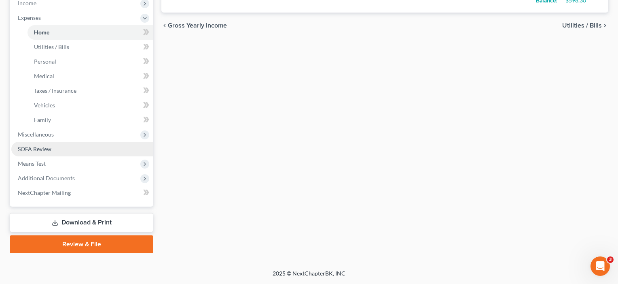
scroll to position [263, 0]
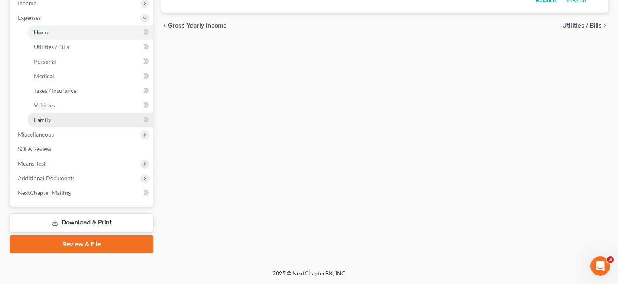
click at [62, 120] on link "Family" at bounding box center [91, 119] width 126 height 15
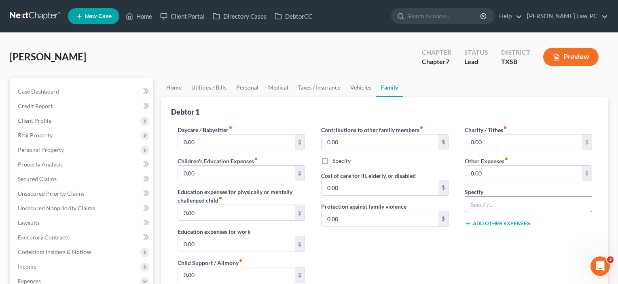
click at [500, 203] on input "text" at bounding box center [528, 203] width 127 height 15
type input "Pet Expenses"
drag, startPoint x: 492, startPoint y: 175, endPoint x: 460, endPoint y: 171, distance: 32.7
click at [460, 171] on div "Charity / Tithes fiber_manual_record 0.00 $ Other Expenses fiber_manual_record …" at bounding box center [529, 211] width 144 height 172
click at [510, 223] on button "Add Other Expenses" at bounding box center [498, 223] width 66 height 6
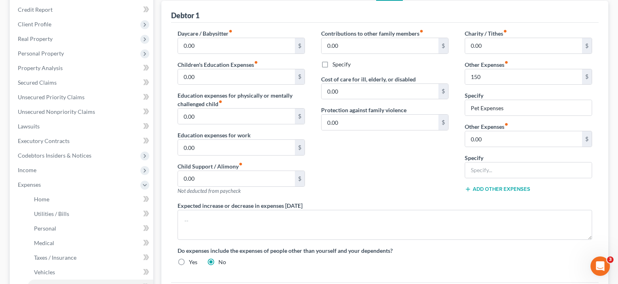
scroll to position [97, 0]
click at [480, 169] on input "text" at bounding box center [528, 168] width 127 height 15
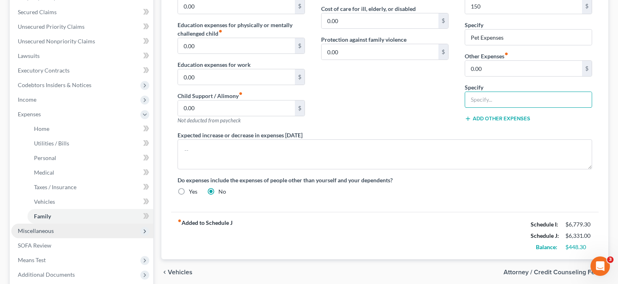
scroll to position [174, 0]
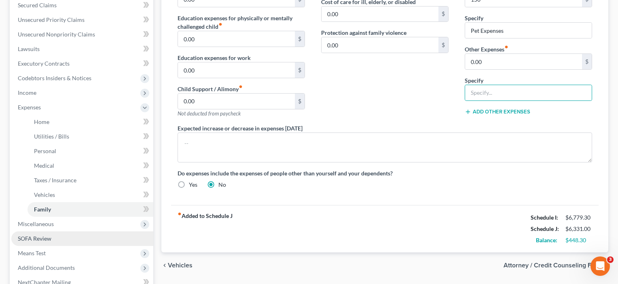
click at [46, 237] on span "SOFA Review" at bounding box center [35, 238] width 34 height 7
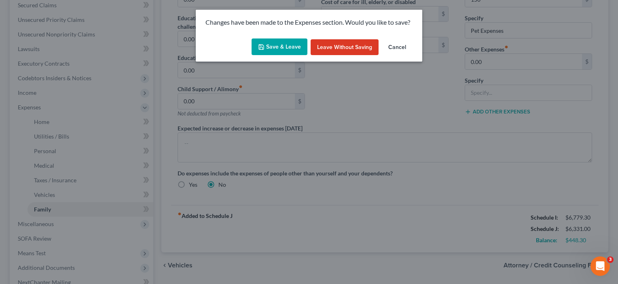
click at [278, 47] on button "Save & Leave" at bounding box center [280, 46] width 56 height 17
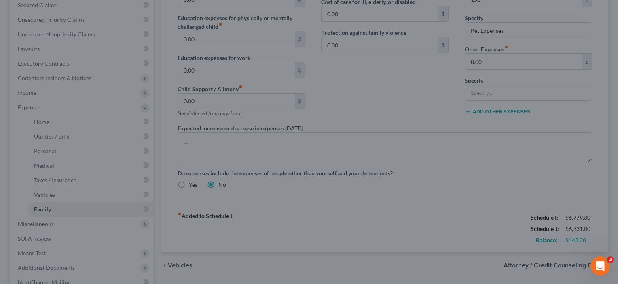
type input "150.00"
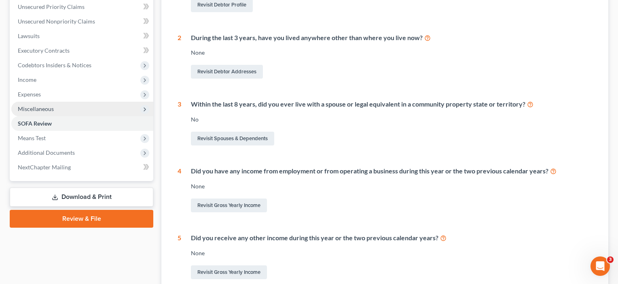
scroll to position [188, 0]
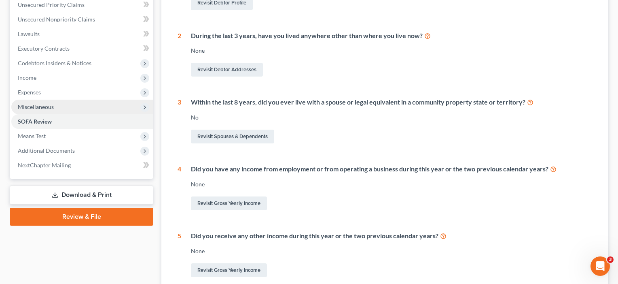
click at [40, 108] on span "Miscellaneous" at bounding box center [36, 106] width 36 height 7
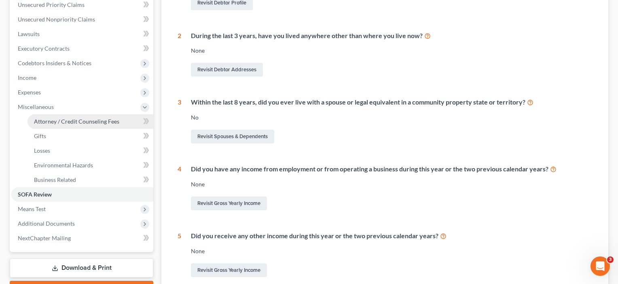
click at [56, 124] on span "Attorney / Credit Counseling Fees" at bounding box center [76, 121] width 85 height 7
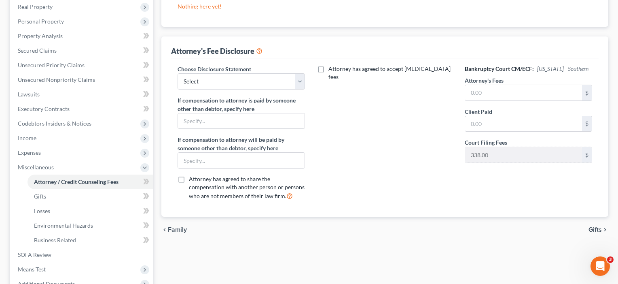
scroll to position [145, 0]
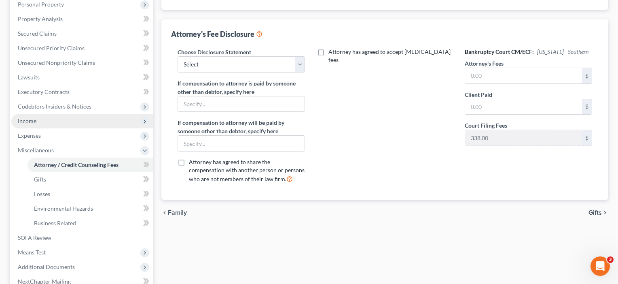
click at [36, 125] on span "Income" at bounding box center [82, 121] width 142 height 15
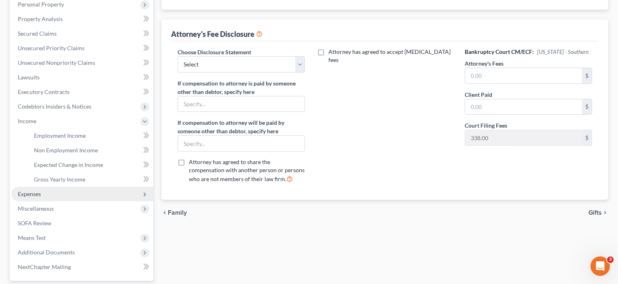
click at [24, 195] on span "Expenses" at bounding box center [29, 193] width 23 height 7
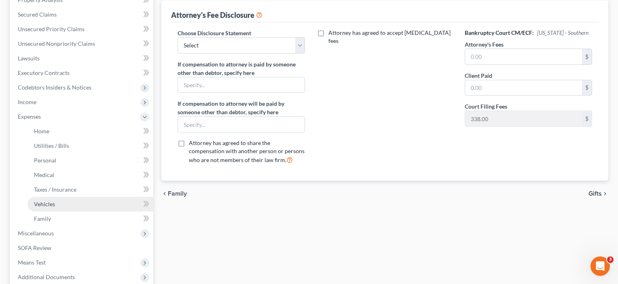
scroll to position [165, 0]
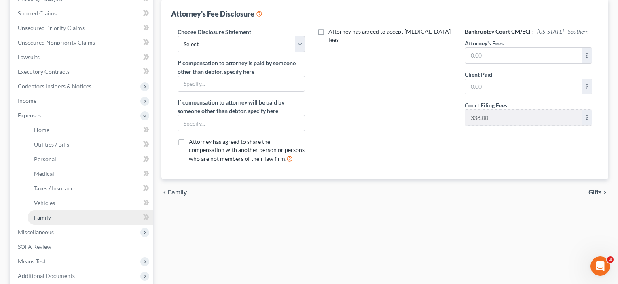
click at [44, 219] on span "Family" at bounding box center [42, 217] width 17 height 7
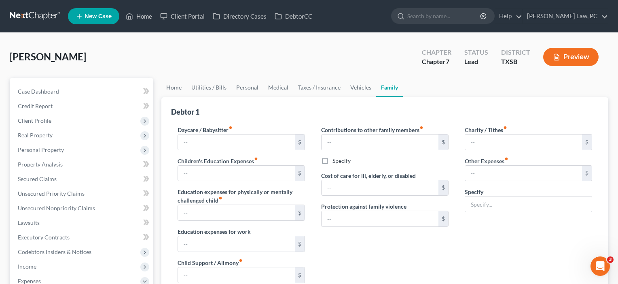
type input "0.00"
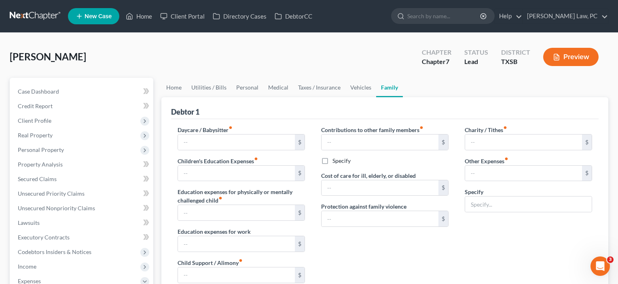
type input "0.00"
type input "150.00"
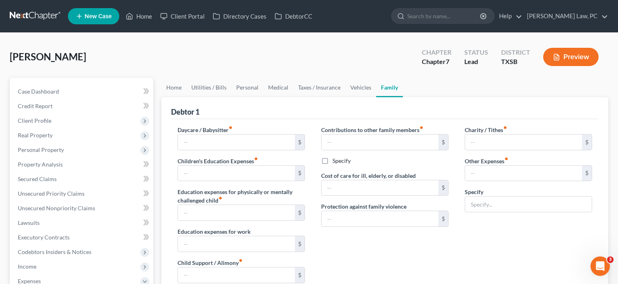
type input "Pet Expenses"
radio input "true"
click at [508, 222] on button "Add Other Expenses" at bounding box center [498, 223] width 66 height 6
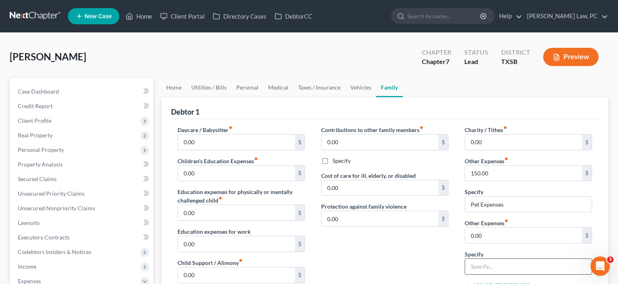
click at [474, 267] on input "text" at bounding box center [528, 265] width 127 height 15
type input "Edititing Software and Kit ESP"
drag, startPoint x: 489, startPoint y: 238, endPoint x: 448, endPoint y: 233, distance: 41.5
click at [448, 233] on div "Daycare / Babysitter fiber_manual_record 0.00 $ Children's Education Expenses f…" at bounding box center [384, 246] width 431 height 243
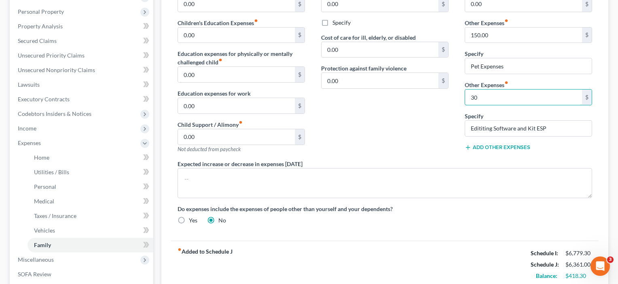
scroll to position [95, 0]
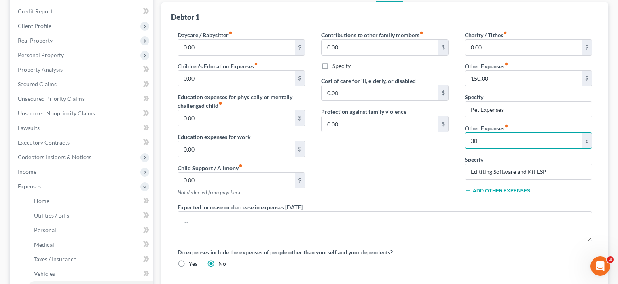
type input "30"
click at [348, 182] on div "Contributions to other family members fiber_manual_record 0.00 $ Specify Cost o…" at bounding box center [385, 117] width 144 height 172
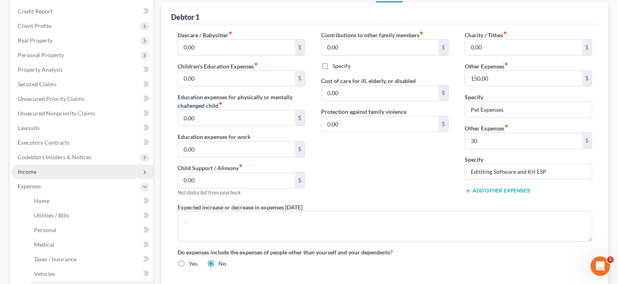
click at [28, 171] on span "Income" at bounding box center [27, 171] width 19 height 7
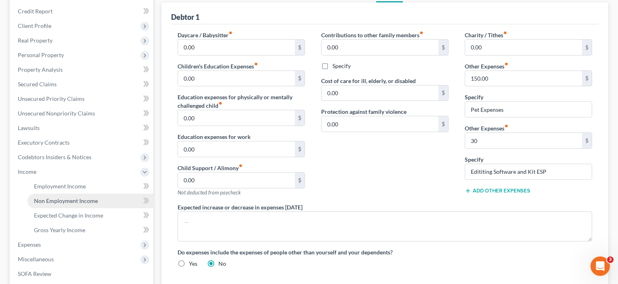
click at [57, 199] on span "Non Employment Income" at bounding box center [66, 200] width 64 height 7
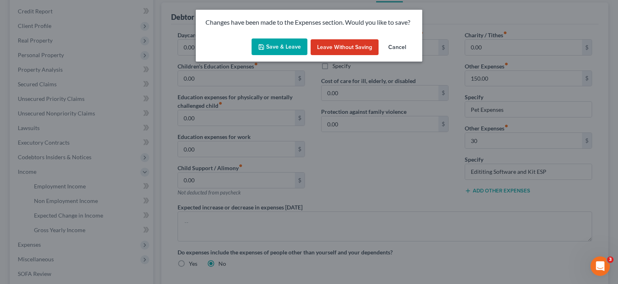
click at [286, 51] on button "Save & Leave" at bounding box center [280, 46] width 56 height 17
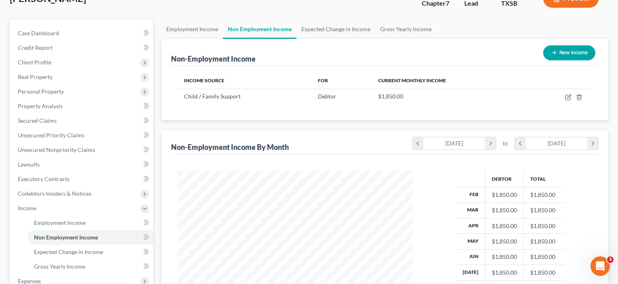
scroll to position [2, 0]
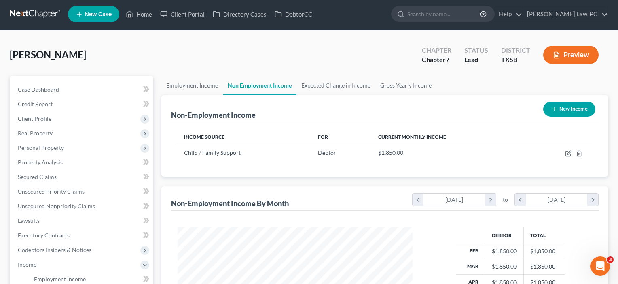
click at [573, 110] on button "New Income" at bounding box center [569, 109] width 52 height 15
select select "0"
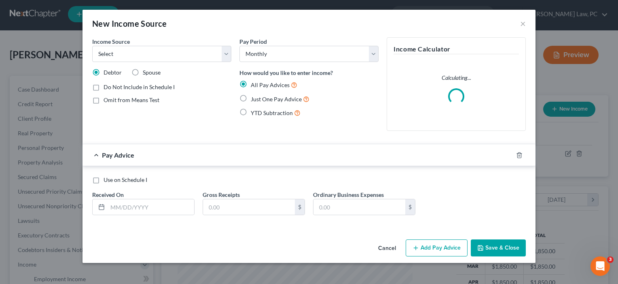
click at [519, 25] on div "New Income Source ×" at bounding box center [309, 24] width 453 height 28
click at [522, 25] on button "×" at bounding box center [523, 24] width 6 height 10
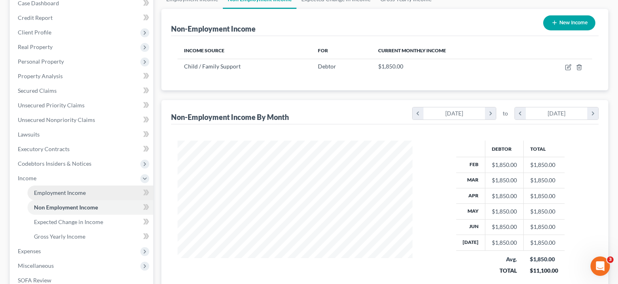
click at [63, 191] on span "Employment Income" at bounding box center [60, 192] width 52 height 7
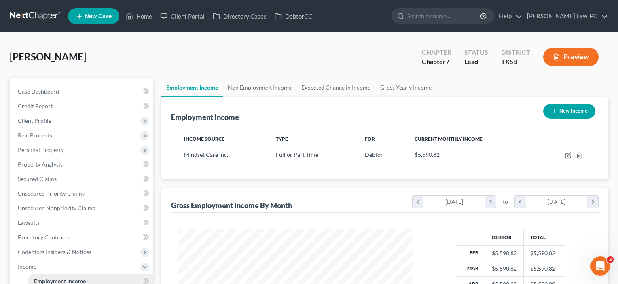
scroll to position [145, 252]
click at [571, 111] on button "New Income" at bounding box center [569, 111] width 52 height 15
select select "0"
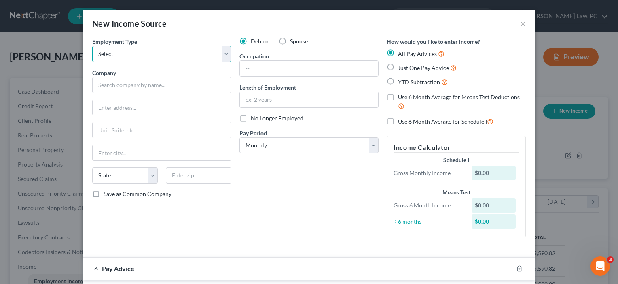
select select "1"
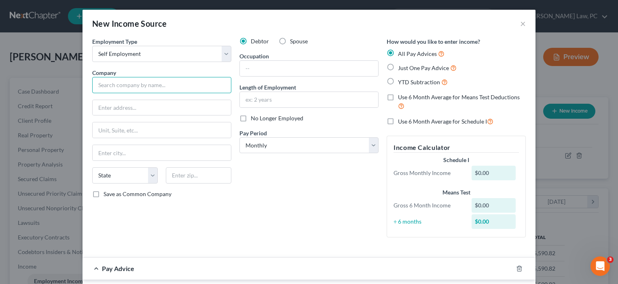
click at [123, 87] on input "text" at bounding box center [161, 85] width 139 height 16
type input "L&K collective LLC"
click at [275, 71] on input "text" at bounding box center [309, 68] width 138 height 15
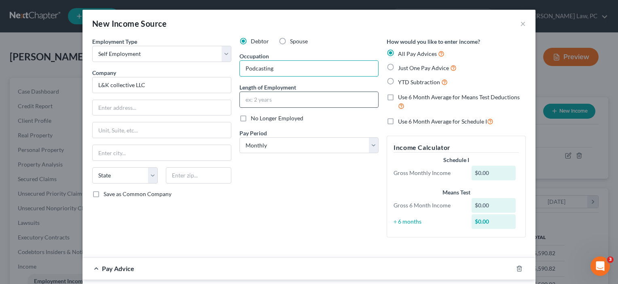
type input "Podcasting"
click at [277, 99] on input "text" at bounding box center [309, 99] width 138 height 15
click at [406, 68] on span "Just One Pay Advice" at bounding box center [423, 67] width 51 height 7
click at [406, 68] on input "Just One Pay Advice" at bounding box center [403, 65] width 5 height 5
radio input "true"
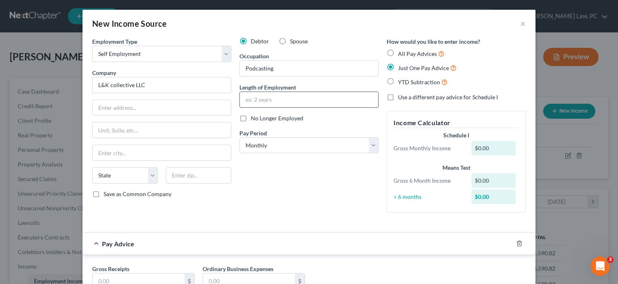
scroll to position [0, 0]
click at [278, 103] on input "text" at bounding box center [309, 99] width 138 height 15
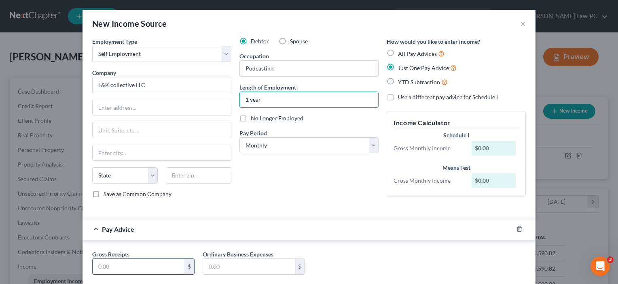
type input "1 year"
click at [124, 267] on input "text" at bounding box center [139, 265] width 92 height 15
type input "6"
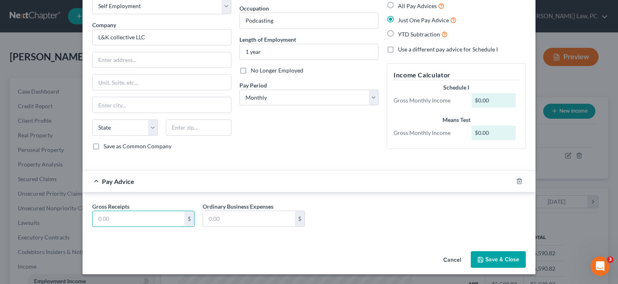
scroll to position [48, 0]
type input "50"
click at [500, 265] on button "Save & Close" at bounding box center [498, 259] width 55 height 17
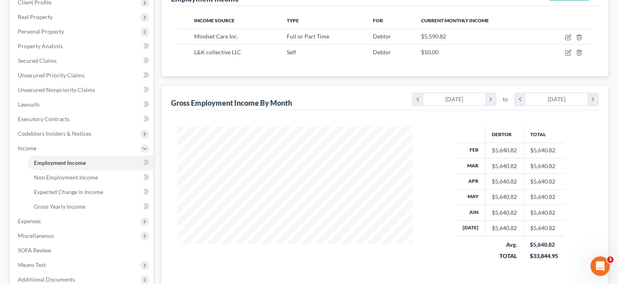
scroll to position [167, 0]
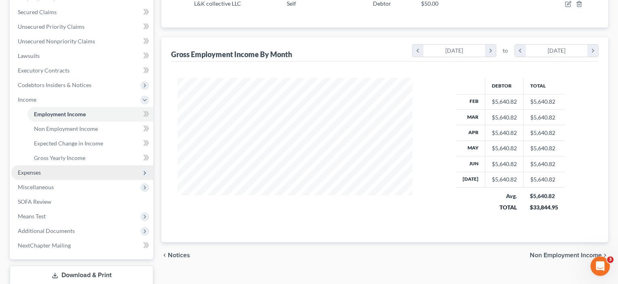
click at [34, 175] on span "Expenses" at bounding box center [29, 172] width 23 height 7
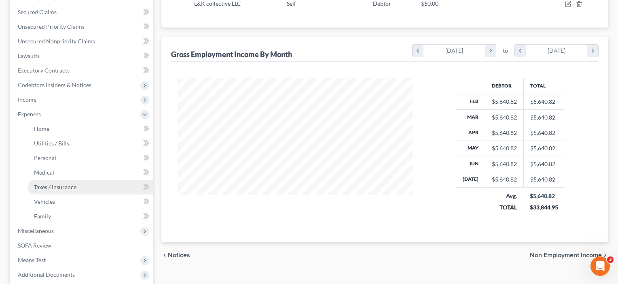
click at [40, 188] on span "Taxes / Insurance" at bounding box center [55, 186] width 42 height 7
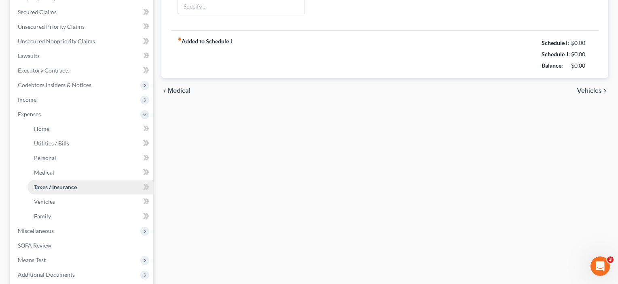
type input "0.00"
type input "91.00"
type input "0.00"
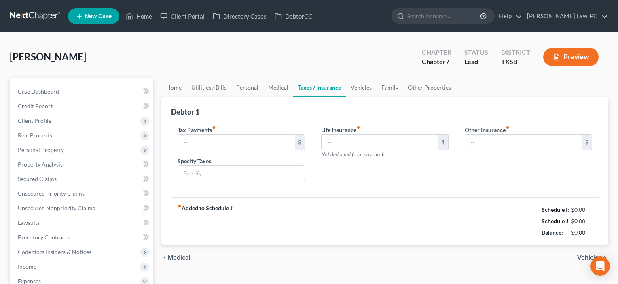
type input "0.00"
type input "91.00"
type input "0.00"
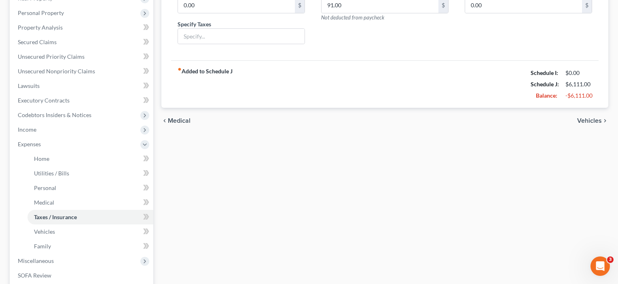
scroll to position [146, 0]
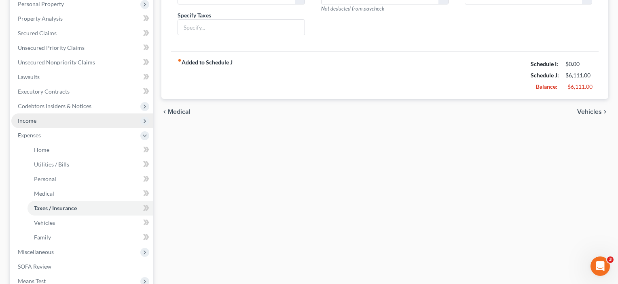
click at [50, 121] on span "Income" at bounding box center [82, 120] width 142 height 15
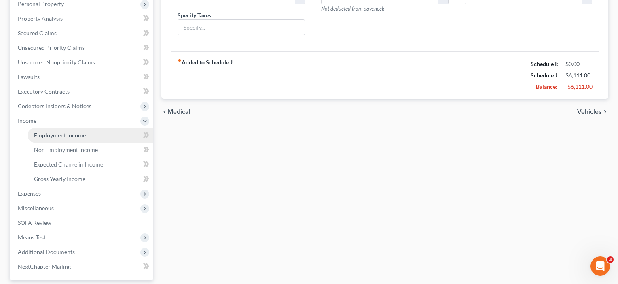
click at [52, 133] on span "Employment Income" at bounding box center [60, 134] width 52 height 7
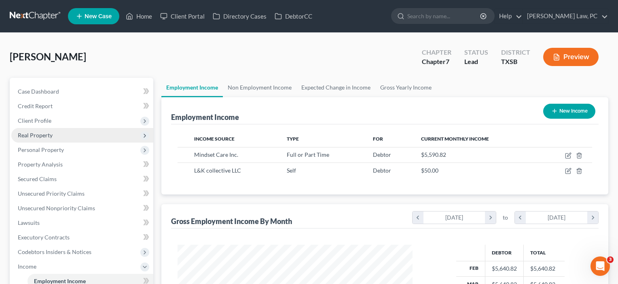
scroll to position [145, 252]
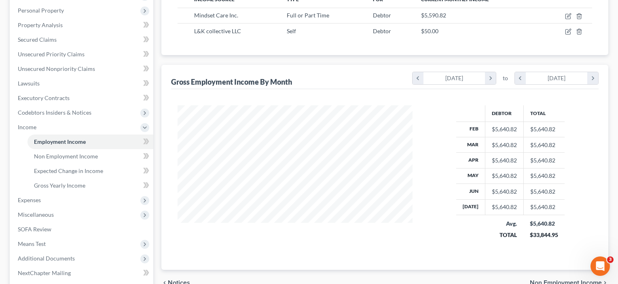
scroll to position [140, 0]
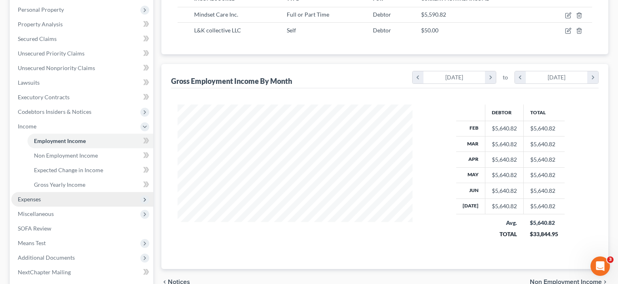
click at [36, 201] on span "Expenses" at bounding box center [29, 198] width 23 height 7
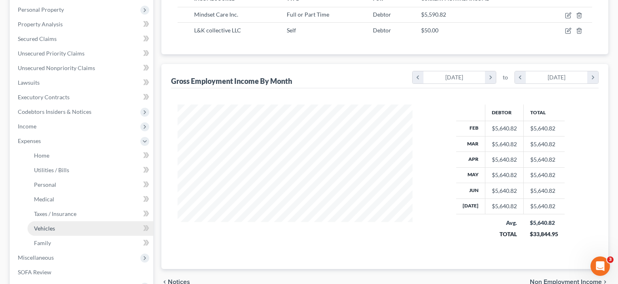
click at [55, 222] on link "Vehicles" at bounding box center [91, 228] width 126 height 15
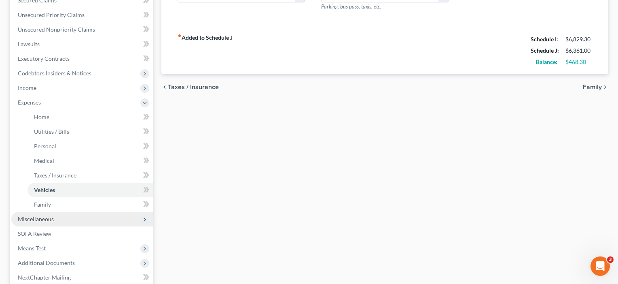
scroll to position [179, 0]
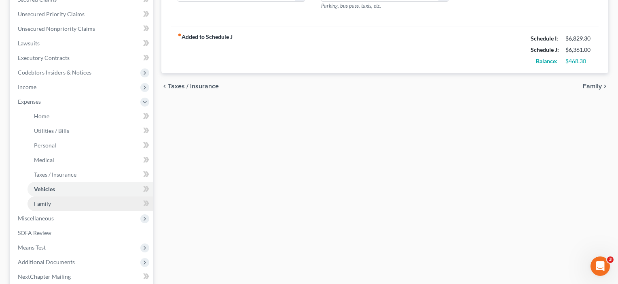
click at [46, 202] on span "Family" at bounding box center [42, 203] width 17 height 7
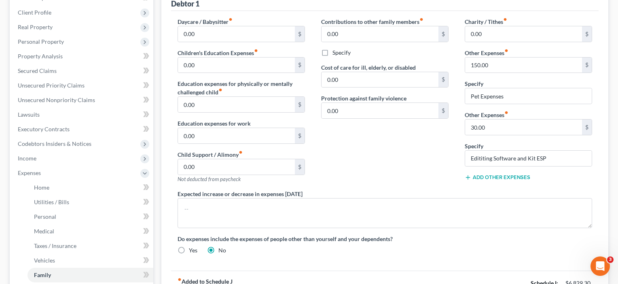
scroll to position [63, 0]
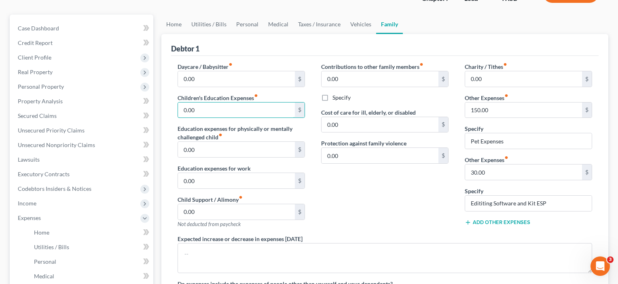
drag, startPoint x: 198, startPoint y: 113, endPoint x: 165, endPoint y: 110, distance: 32.6
click at [165, 110] on div "Debtor 1 Daycare / Babysitter fiber_manual_record 0.00 $ Children's Education E…" at bounding box center [384, 198] width 447 height 328
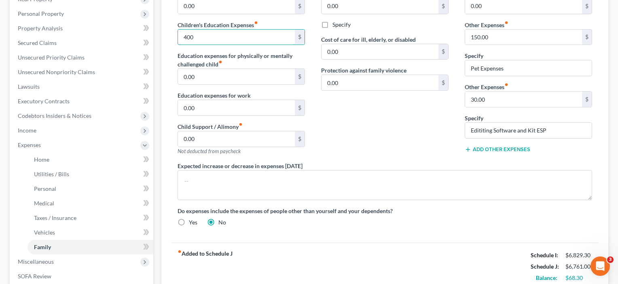
scroll to position [219, 0]
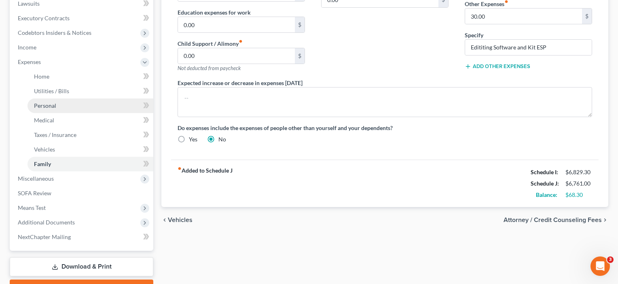
type input "400"
click at [44, 106] on span "Personal" at bounding box center [45, 105] width 22 height 7
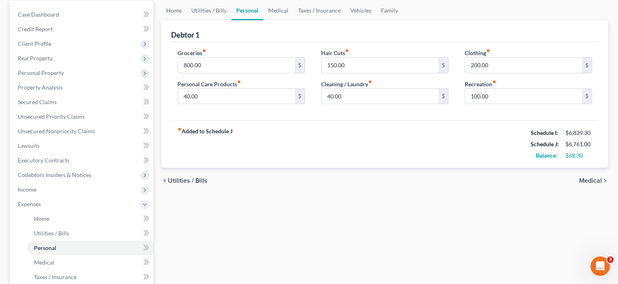
scroll to position [83, 0]
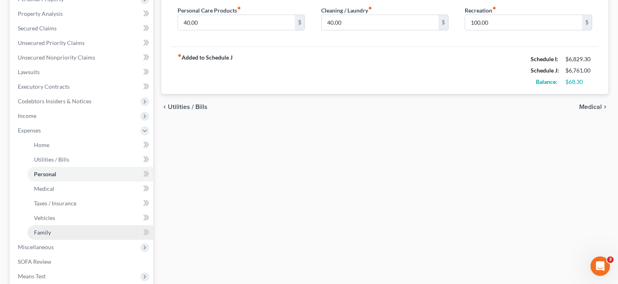
click at [45, 234] on span "Family" at bounding box center [42, 232] width 17 height 7
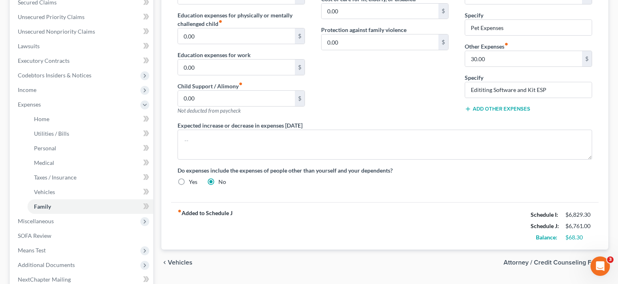
scroll to position [195, 0]
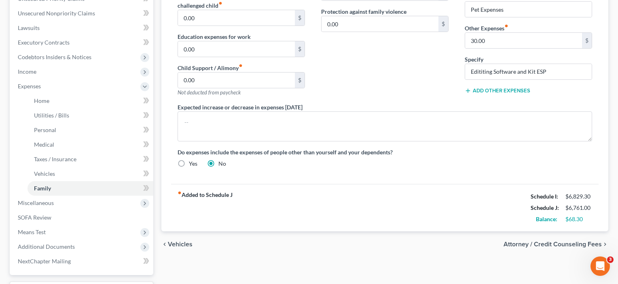
click at [501, 89] on button "Add Other Expenses" at bounding box center [498, 90] width 66 height 6
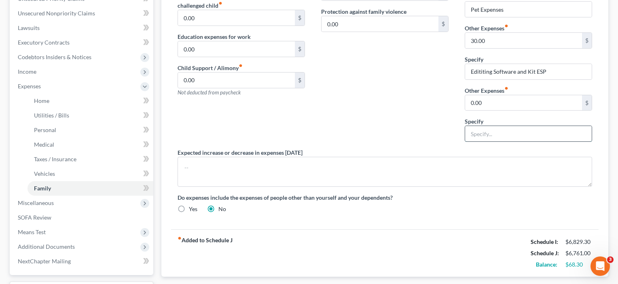
click at [478, 134] on input "text" at bounding box center [528, 133] width 127 height 15
type input "W"
type input "Awakening Academy"
click at [491, 107] on input "0.00" at bounding box center [523, 102] width 117 height 15
drag, startPoint x: 496, startPoint y: 103, endPoint x: 456, endPoint y: 103, distance: 39.6
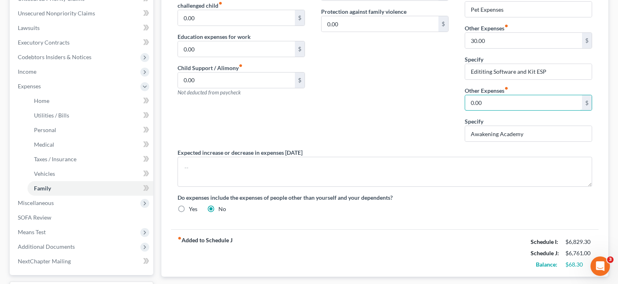
click at [456, 103] on div "Daycare / Babysitter fiber_manual_record 0.00 $ Children's Education Expenses f…" at bounding box center [384, 75] width 431 height 288
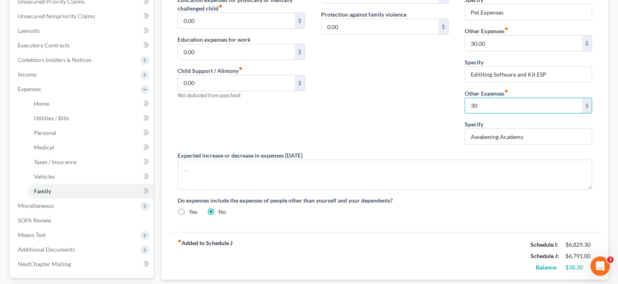
scroll to position [189, 0]
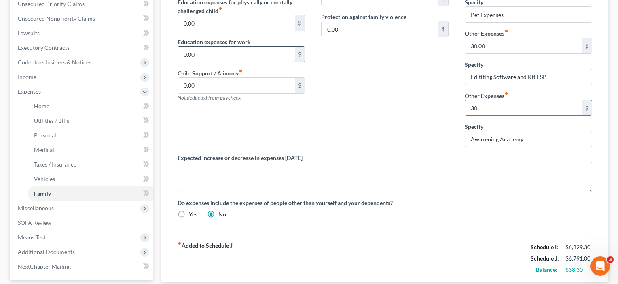
type input "30"
click at [210, 55] on input "0.00" at bounding box center [236, 54] width 117 height 15
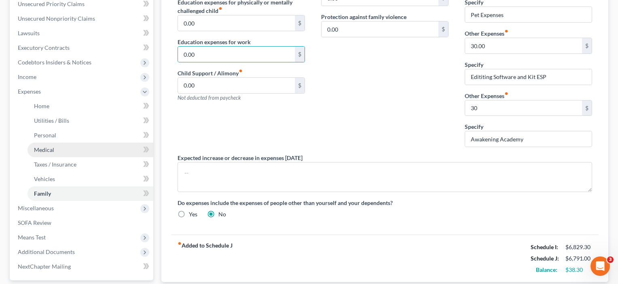
click at [52, 151] on span "Medical" at bounding box center [44, 149] width 20 height 7
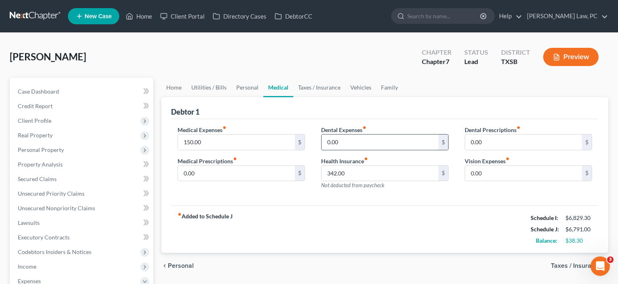
click at [345, 142] on input "0.00" at bounding box center [380, 141] width 117 height 15
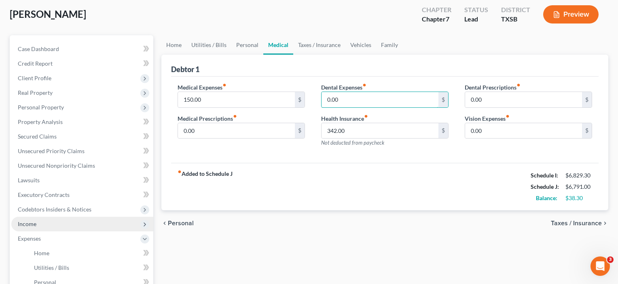
scroll to position [51, 0]
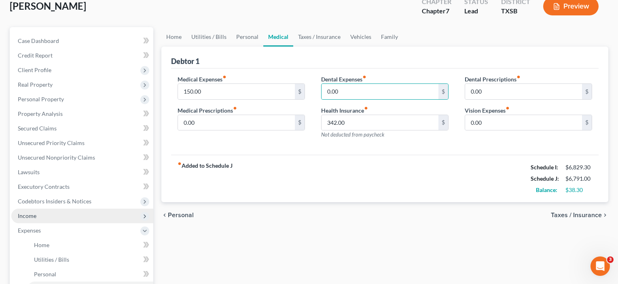
click at [40, 216] on span "Income" at bounding box center [82, 215] width 142 height 15
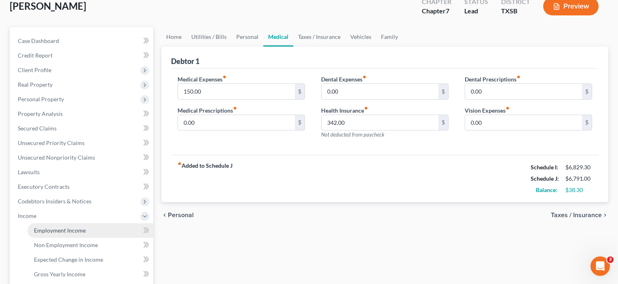
click at [63, 227] on span "Employment Income" at bounding box center [60, 229] width 52 height 7
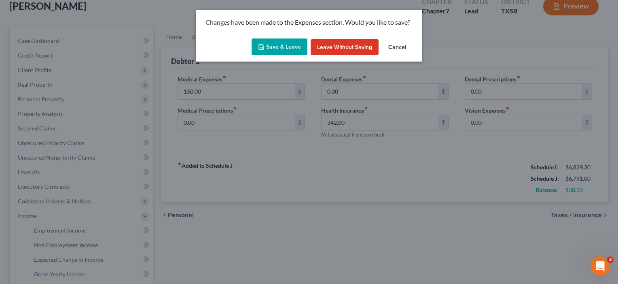
click at [290, 49] on button "Save & Leave" at bounding box center [280, 46] width 56 height 17
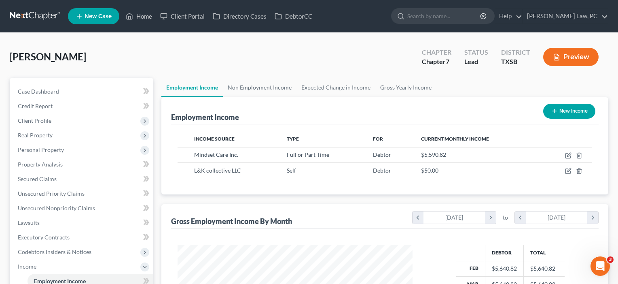
scroll to position [145, 252]
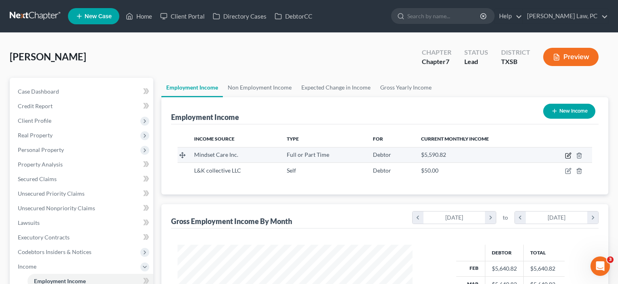
click at [569, 156] on icon "button" at bounding box center [568, 155] width 6 height 6
select select "0"
select select "2"
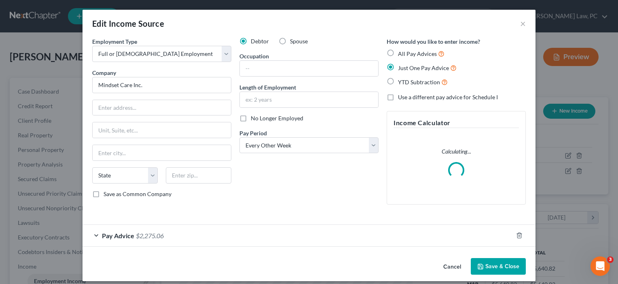
click at [287, 231] on div "Pay Advice $2,275.06" at bounding box center [298, 234] width 430 height 21
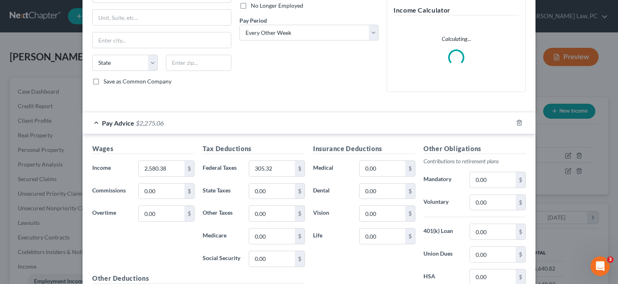
scroll to position [162, 0]
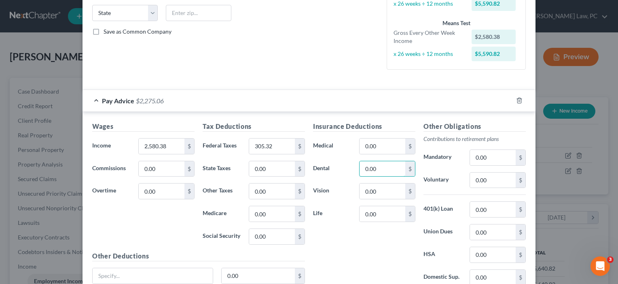
drag, startPoint x: 384, startPoint y: 170, endPoint x: 341, endPoint y: 168, distance: 43.7
click at [341, 168] on div "Dental 0.00 $" at bounding box center [364, 169] width 110 height 16
type input "23.04"
drag, startPoint x: 385, startPoint y: 219, endPoint x: 355, endPoint y: 218, distance: 30.0
click at [355, 218] on div "0.00 $" at bounding box center [387, 213] width 64 height 16
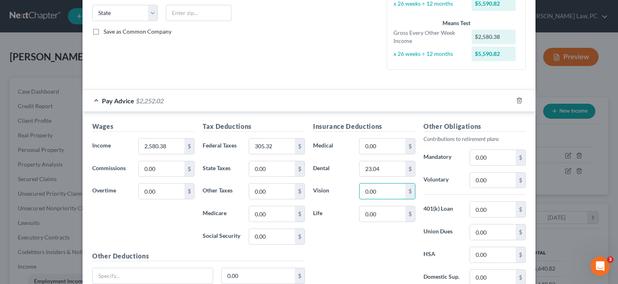
drag, startPoint x: 380, startPoint y: 193, endPoint x: 344, endPoint y: 191, distance: 35.6
click at [344, 191] on div "Vision 0.00 $" at bounding box center [364, 191] width 110 height 16
type input "2.47"
drag, startPoint x: 389, startPoint y: 214, endPoint x: 351, endPoint y: 211, distance: 37.7
click at [351, 211] on div "Life 0.00 $" at bounding box center [364, 213] width 110 height 16
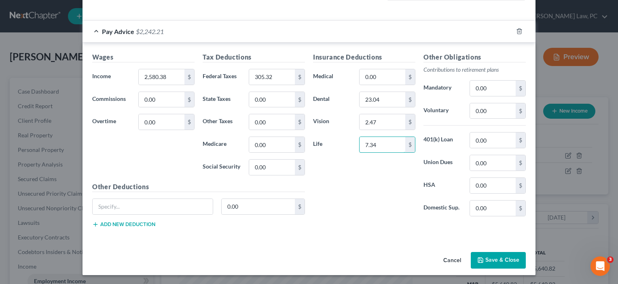
scroll to position [231, 0]
type input "7.34"
click at [499, 256] on button "Save & Close" at bounding box center [498, 260] width 55 height 17
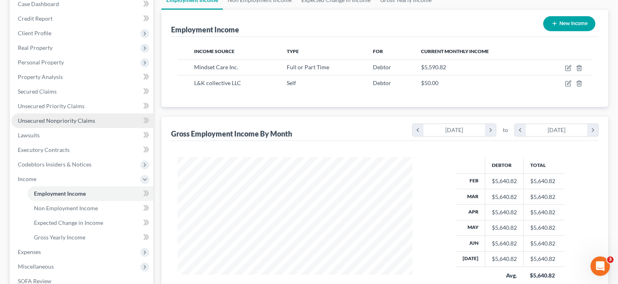
scroll to position [141, 0]
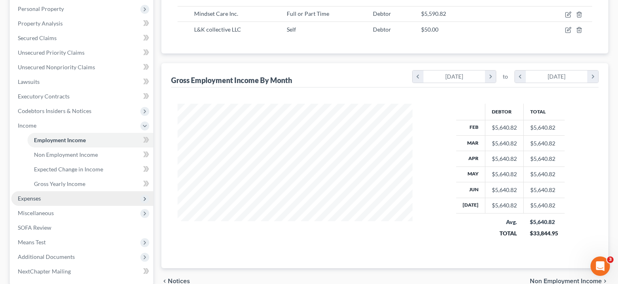
click at [41, 198] on span "Expenses" at bounding box center [82, 198] width 142 height 15
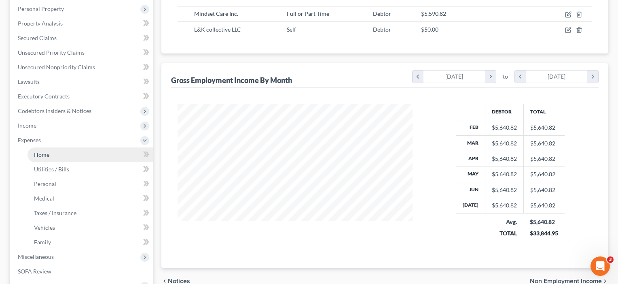
click at [43, 154] on span "Home" at bounding box center [41, 154] width 15 height 7
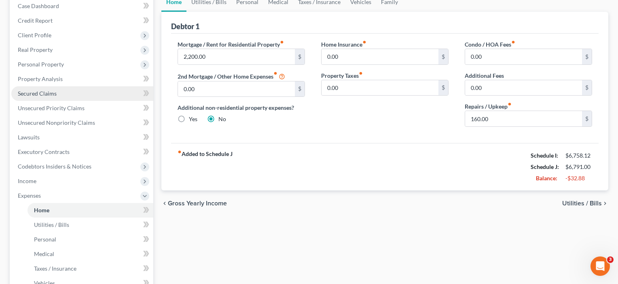
scroll to position [156, 0]
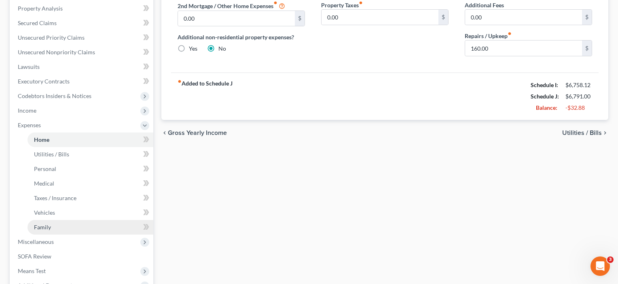
click at [44, 224] on span "Family" at bounding box center [42, 226] width 17 height 7
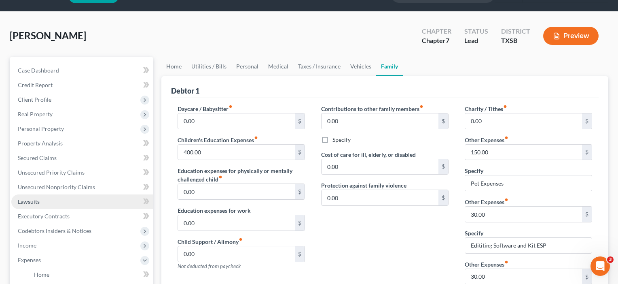
scroll to position [30, 0]
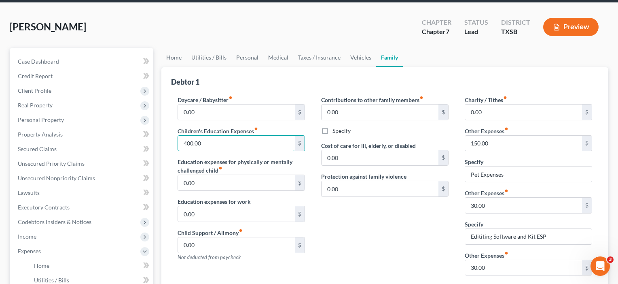
drag, startPoint x: 207, startPoint y: 143, endPoint x: 164, endPoint y: 141, distance: 43.3
click at [164, 141] on div "Debtor 1 Daycare / Babysitter fiber_manual_record 0.00 $ Children's Education E…" at bounding box center [384, 254] width 447 height 374
click at [349, 115] on input "0.00" at bounding box center [380, 111] width 117 height 15
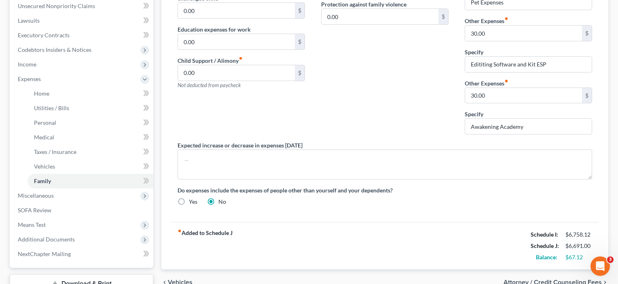
scroll to position [207, 0]
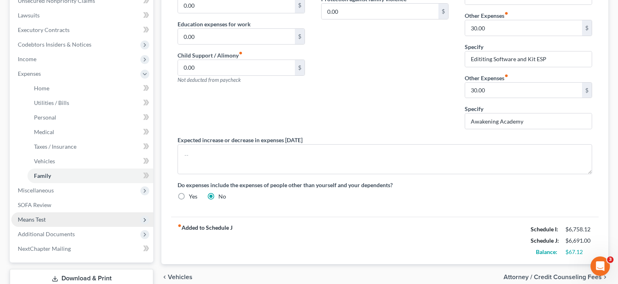
click at [41, 218] on span "Means Test" at bounding box center [32, 219] width 28 height 7
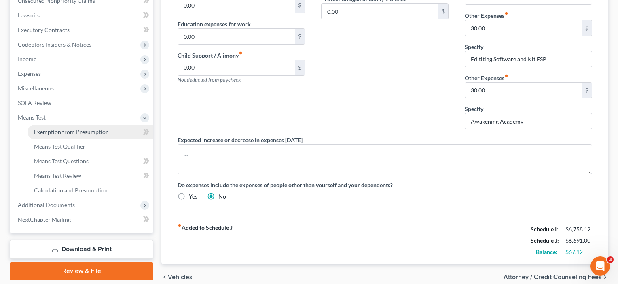
click at [91, 131] on span "Exemption from Presumption" at bounding box center [71, 131] width 75 height 7
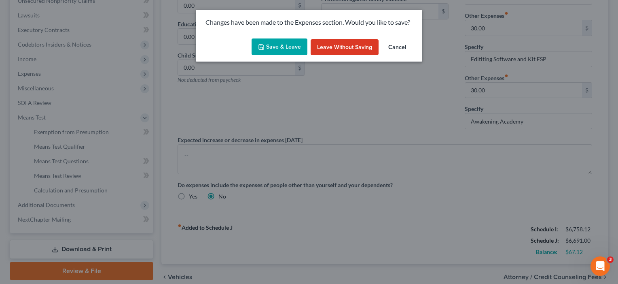
click at [286, 44] on button "Save & Leave" at bounding box center [280, 46] width 56 height 17
type input "300.00"
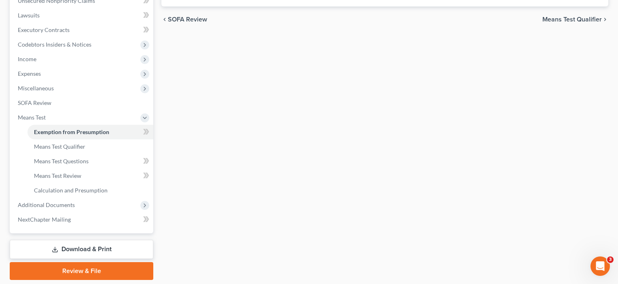
radio input "true"
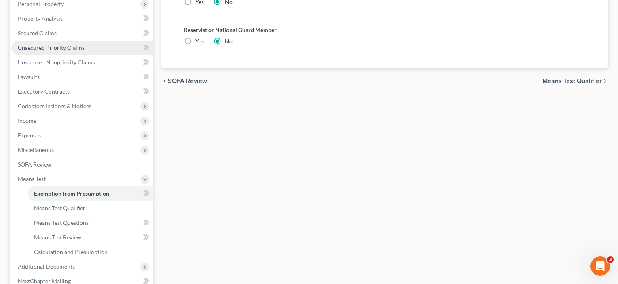
scroll to position [194, 0]
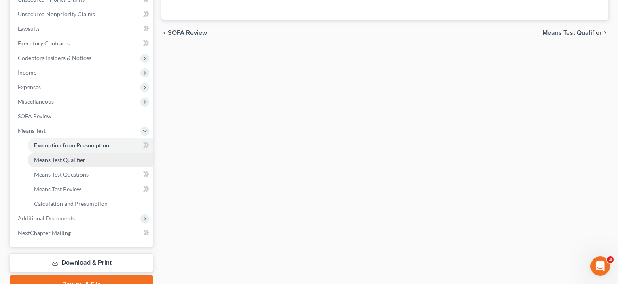
click at [73, 162] on span "Means Test Qualifier" at bounding box center [59, 159] width 51 height 7
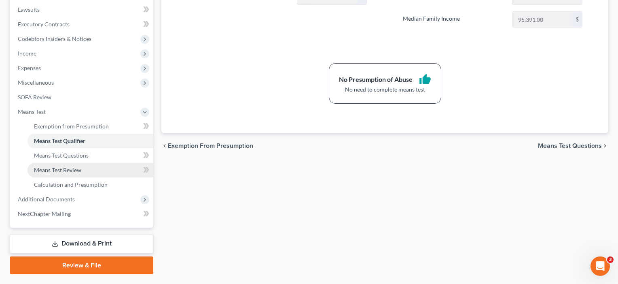
scroll to position [224, 0]
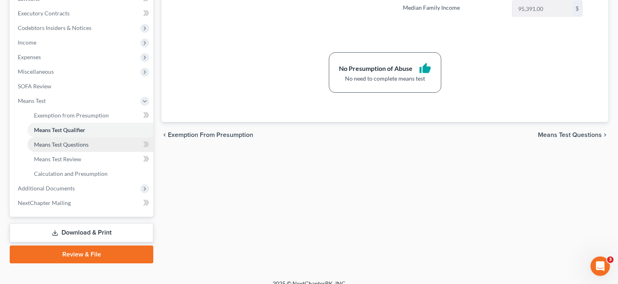
click at [65, 146] on span "Means Test Questions" at bounding box center [61, 144] width 55 height 7
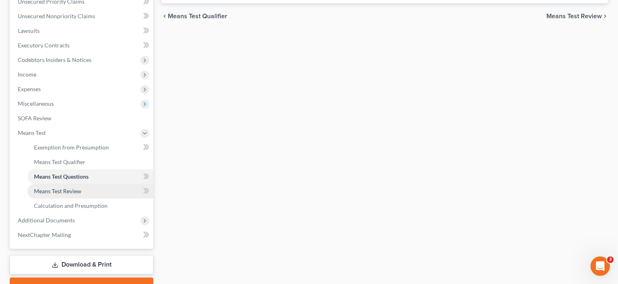
click at [53, 192] on span "Means Test Review" at bounding box center [57, 190] width 47 height 7
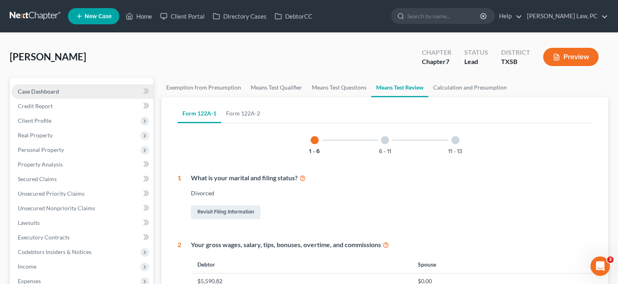
click at [50, 94] on span "Case Dashboard" at bounding box center [38, 91] width 41 height 7
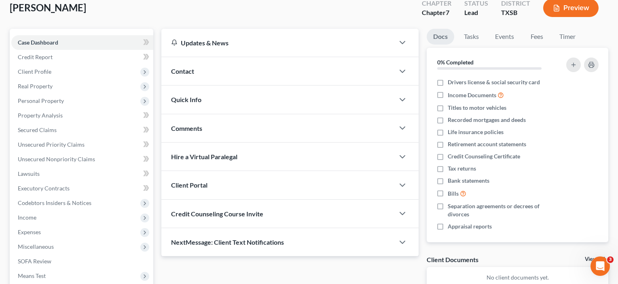
scroll to position [67, 0]
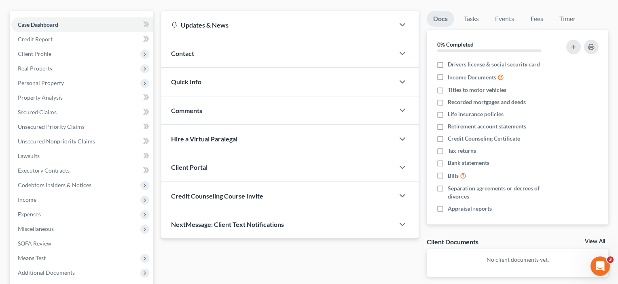
click at [213, 198] on span "Credit Counseling Course Invite" at bounding box center [217, 196] width 92 height 8
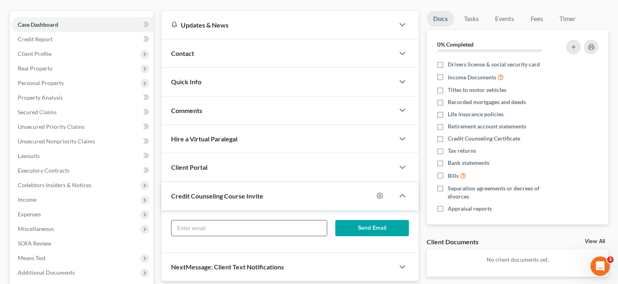
click at [204, 227] on input "text" at bounding box center [248, 227] width 155 height 15
paste input "lmb621@icloud.com"
type input "lmb621@icloud.com"
click at [373, 224] on button "Send Email" at bounding box center [372, 228] width 74 height 16
